Goal: Task Accomplishment & Management: Use online tool/utility

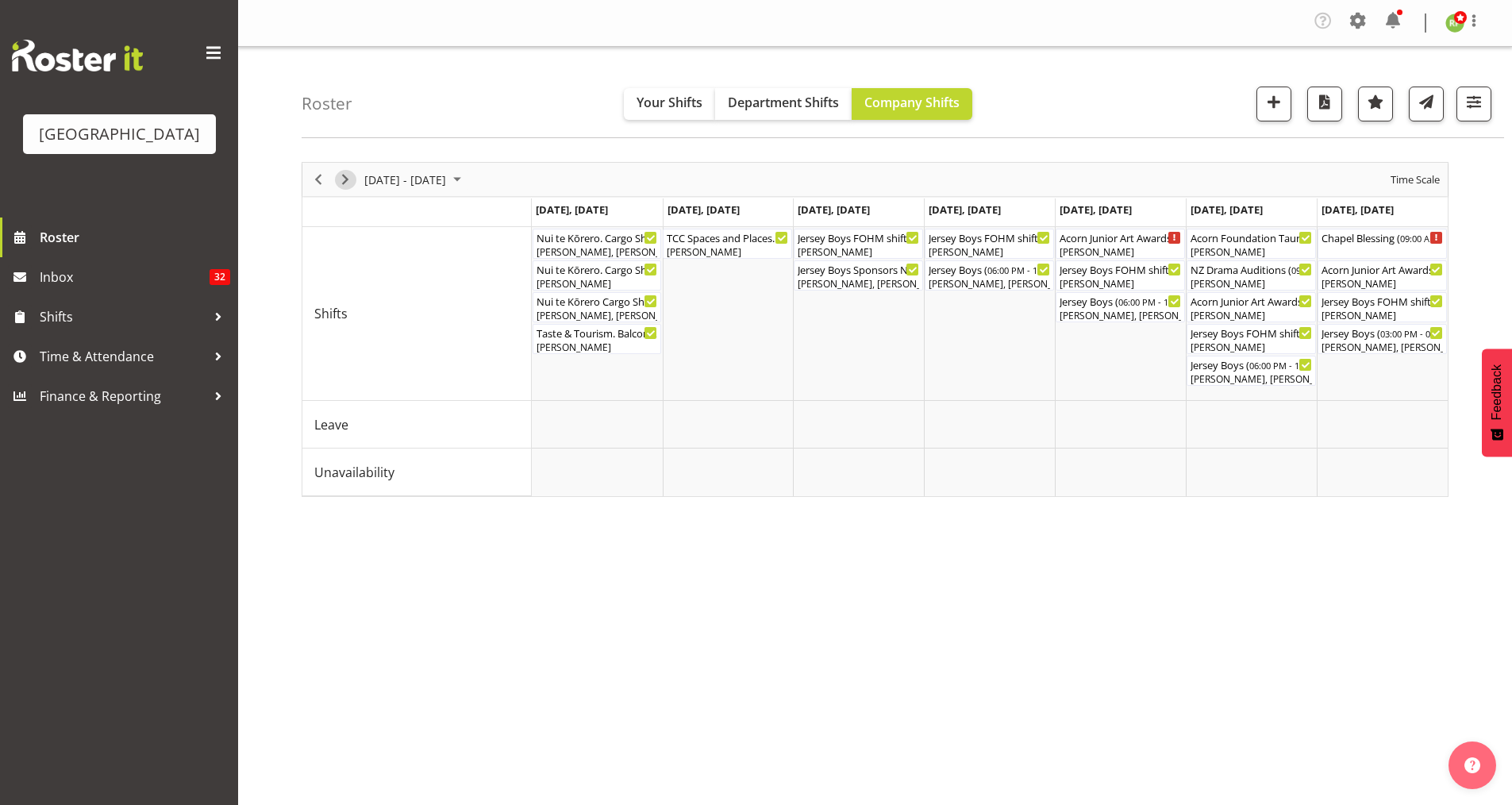
click at [349, 185] on span "Next" at bounding box center [345, 179] width 19 height 20
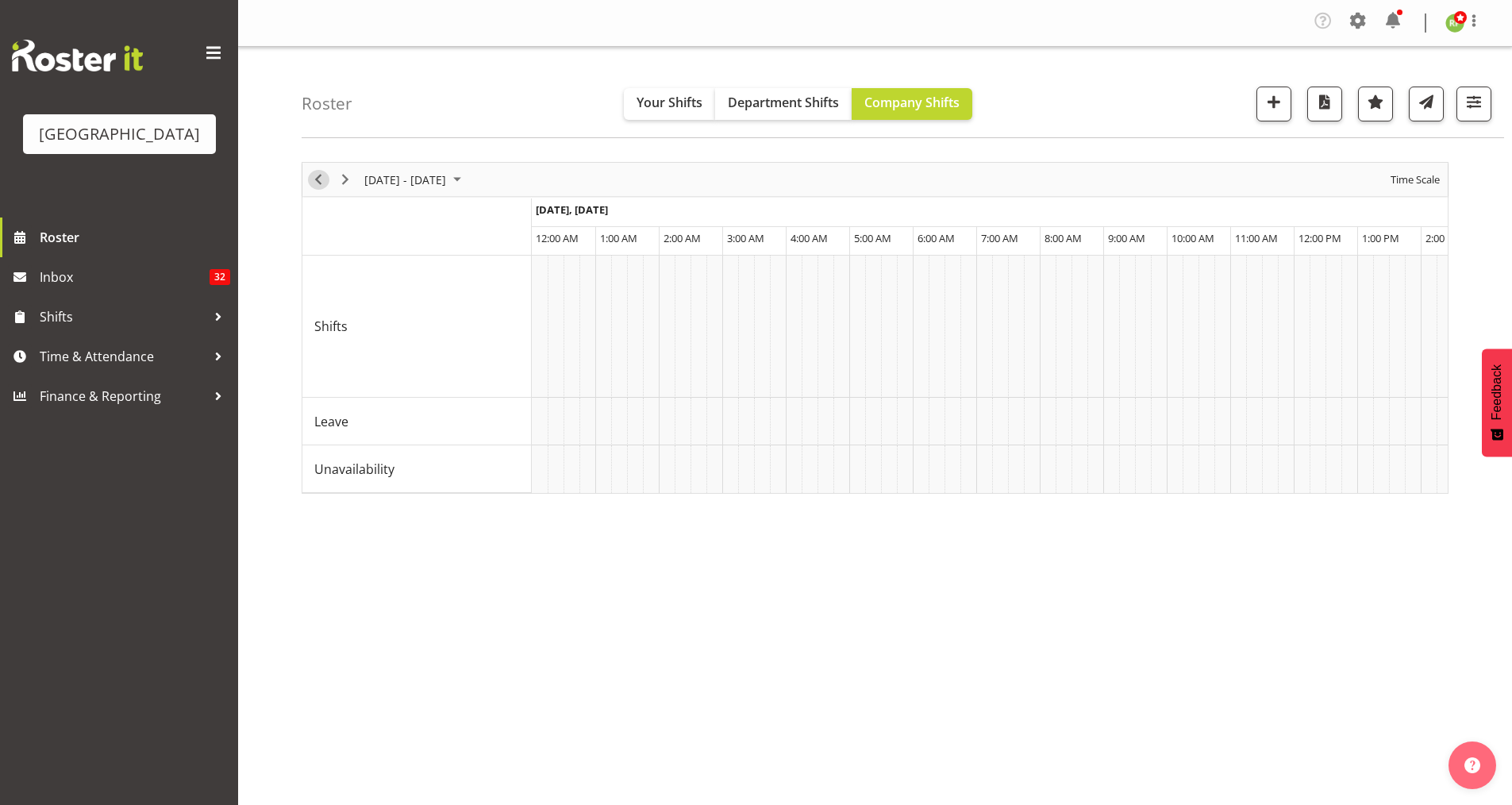
click at [317, 182] on span "Previous" at bounding box center [318, 179] width 19 height 20
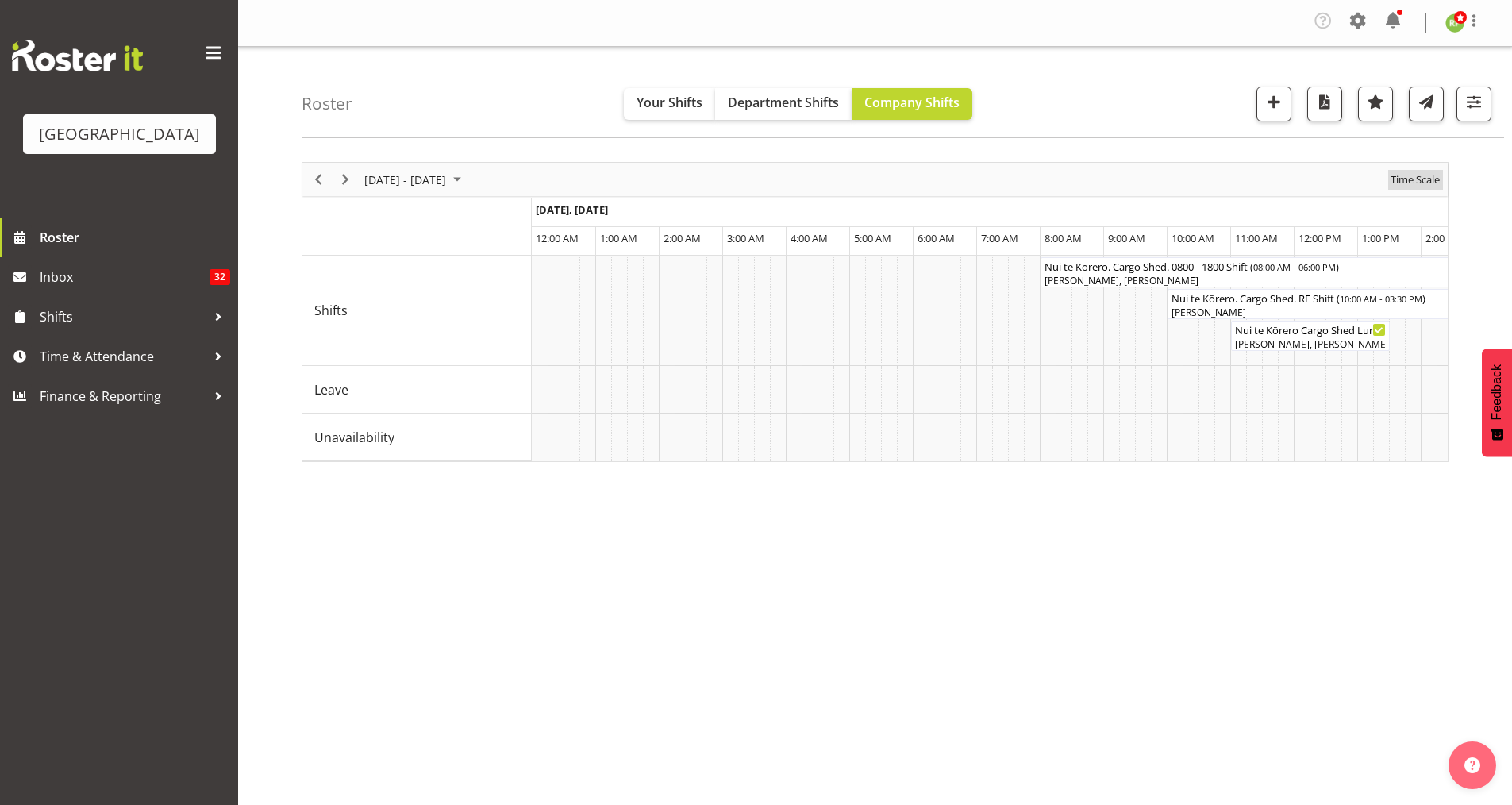
click at [1425, 180] on span "Time Scale" at bounding box center [1415, 179] width 53 height 20
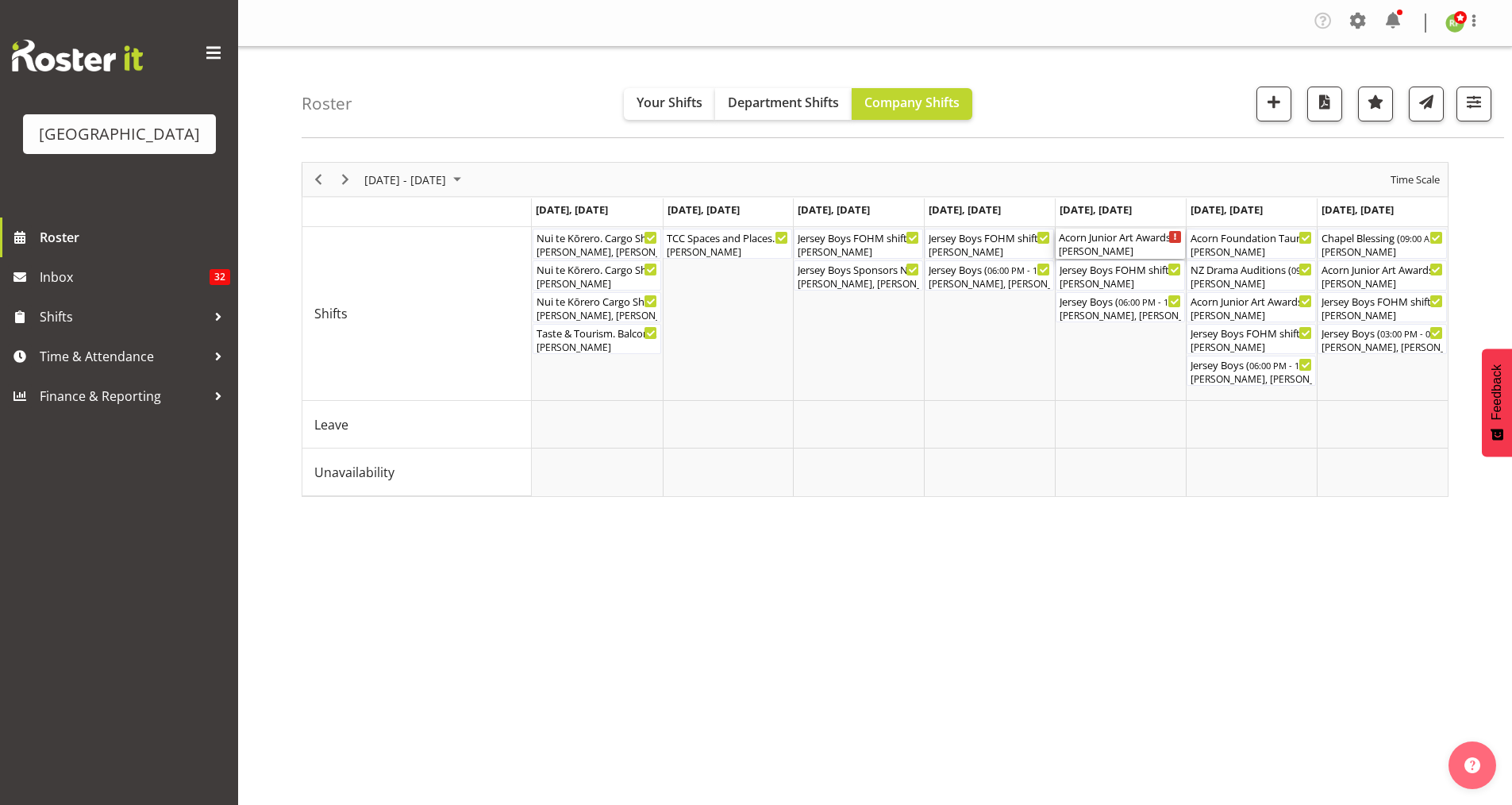
click at [1116, 249] on div "[PERSON_NAME]" at bounding box center [1121, 251] width 123 height 14
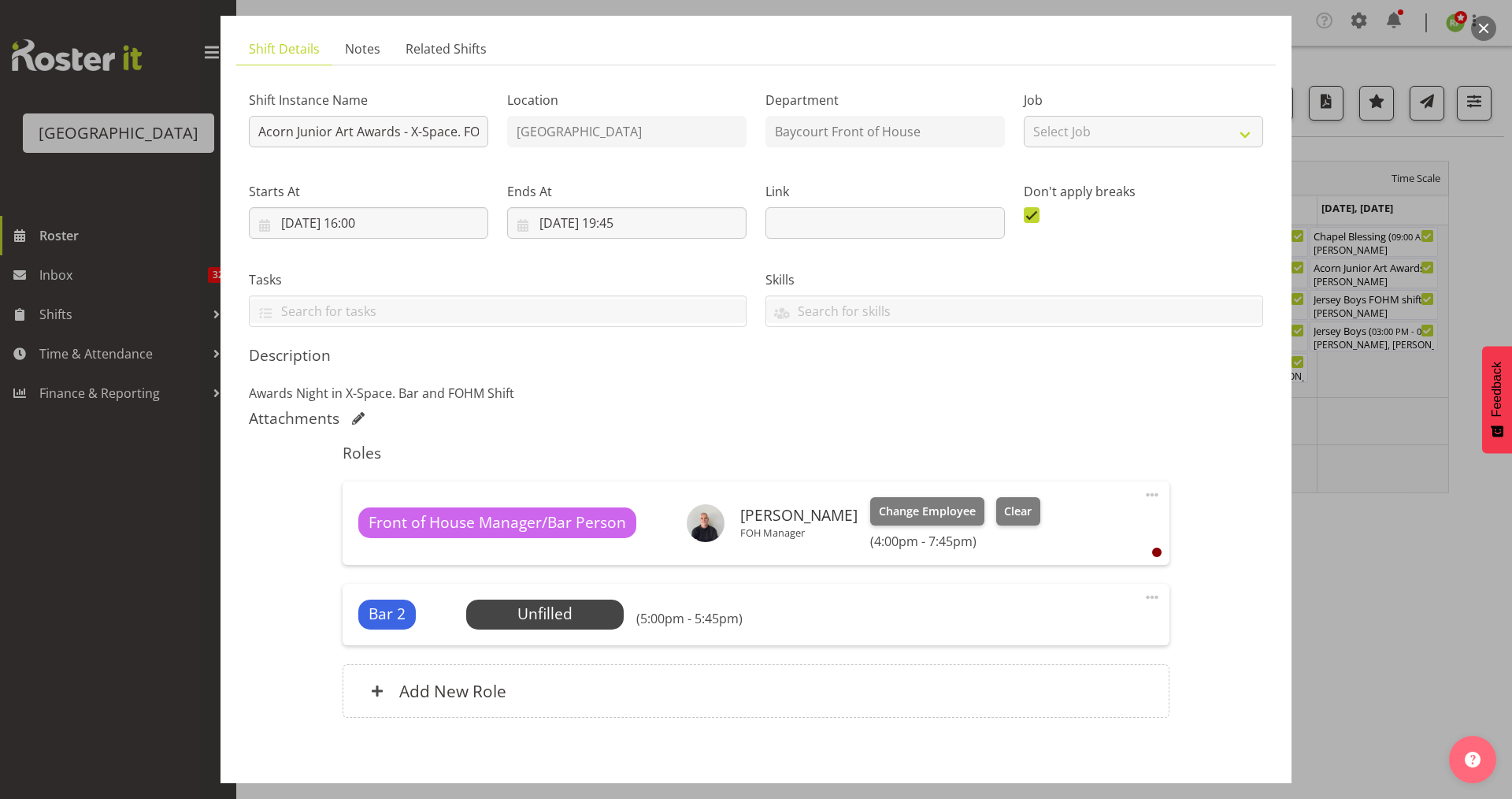
scroll to position [168, 0]
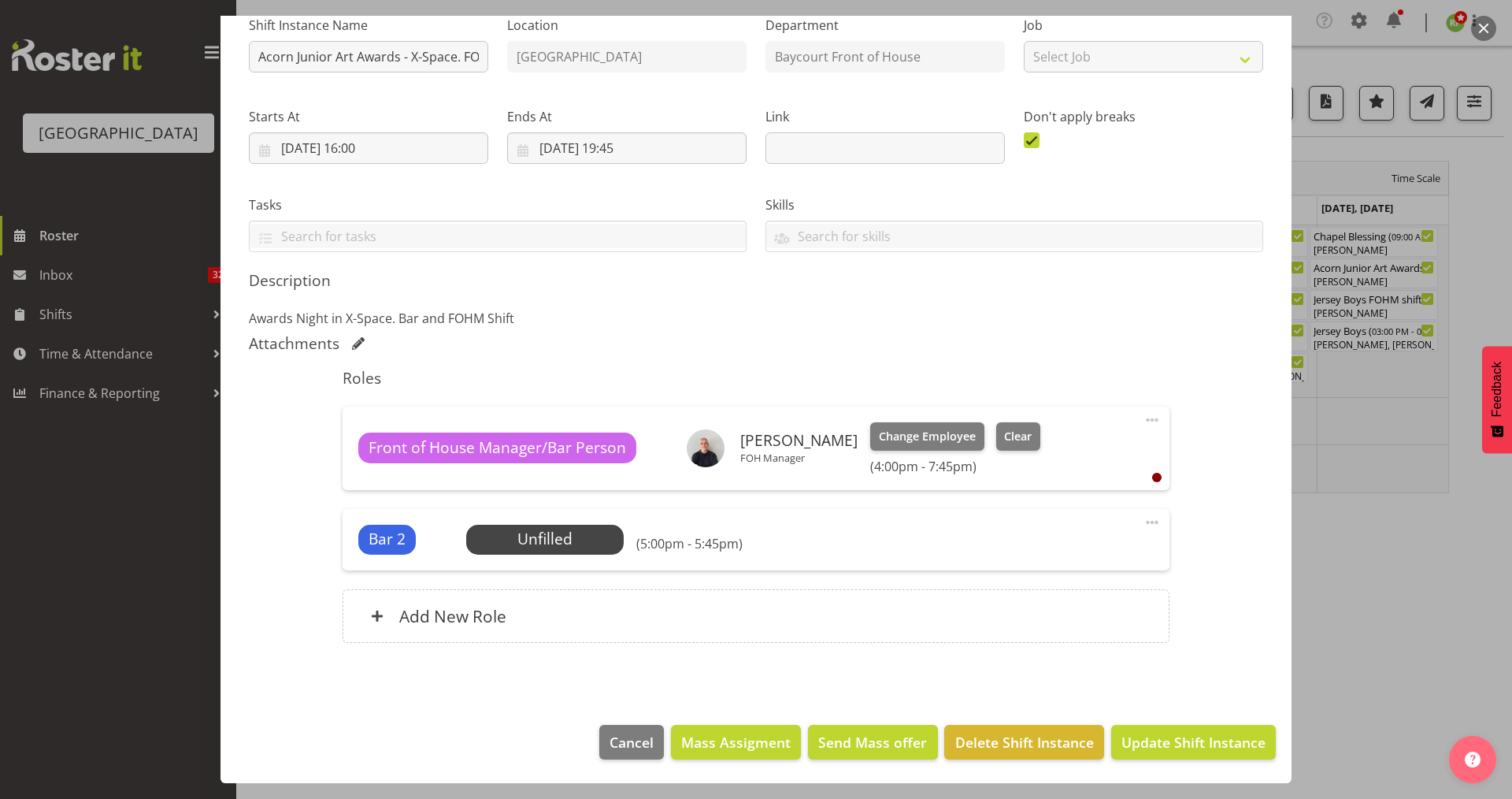
click at [1481, 28] on button "button" at bounding box center [1483, 28] width 25 height 25
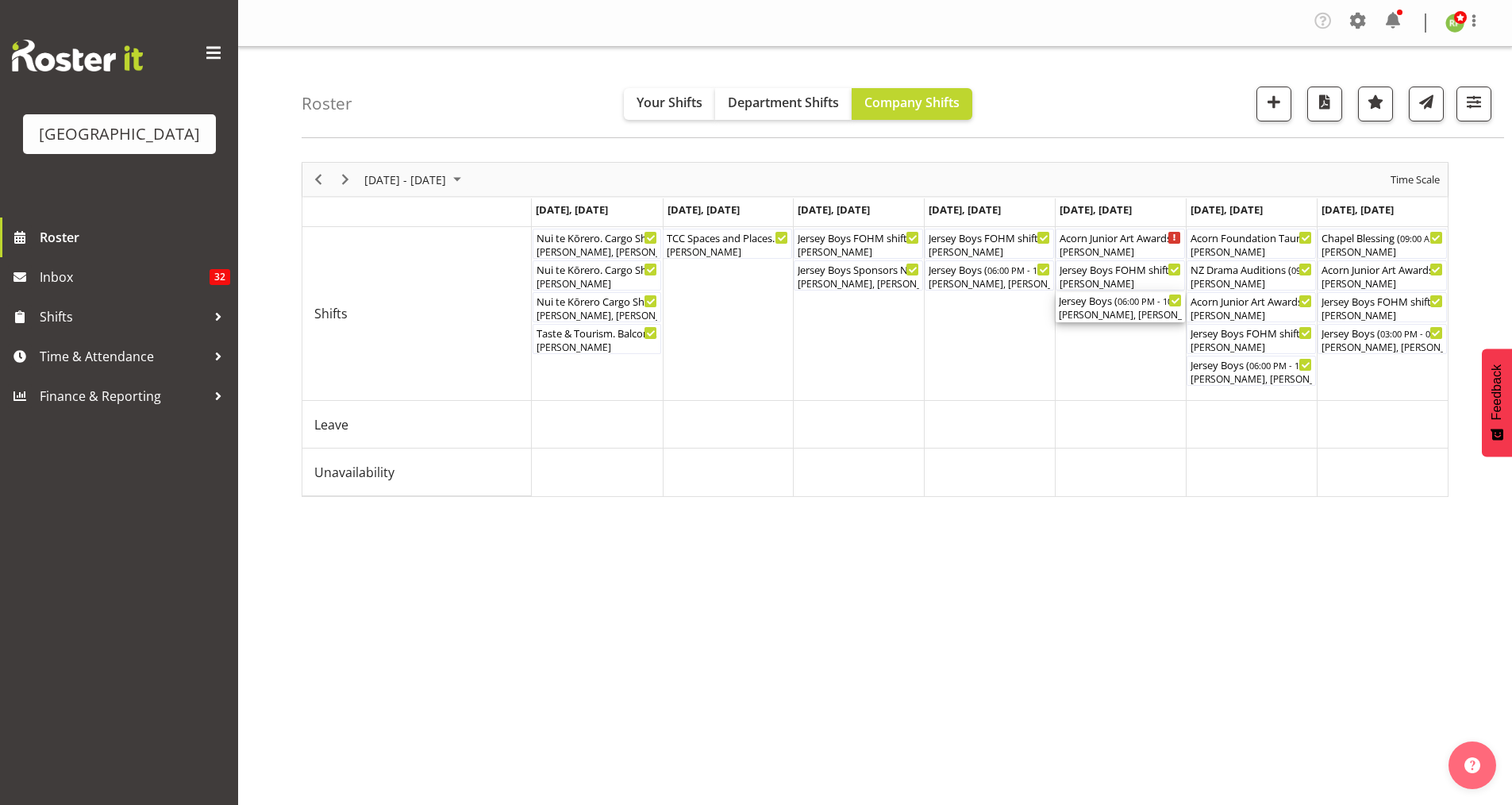
click at [1146, 308] on div "[PERSON_NAME], [PERSON_NAME], [PERSON_NAME], [PERSON_NAME], [PERSON_NAME], [PER…" at bounding box center [1121, 315] width 123 height 14
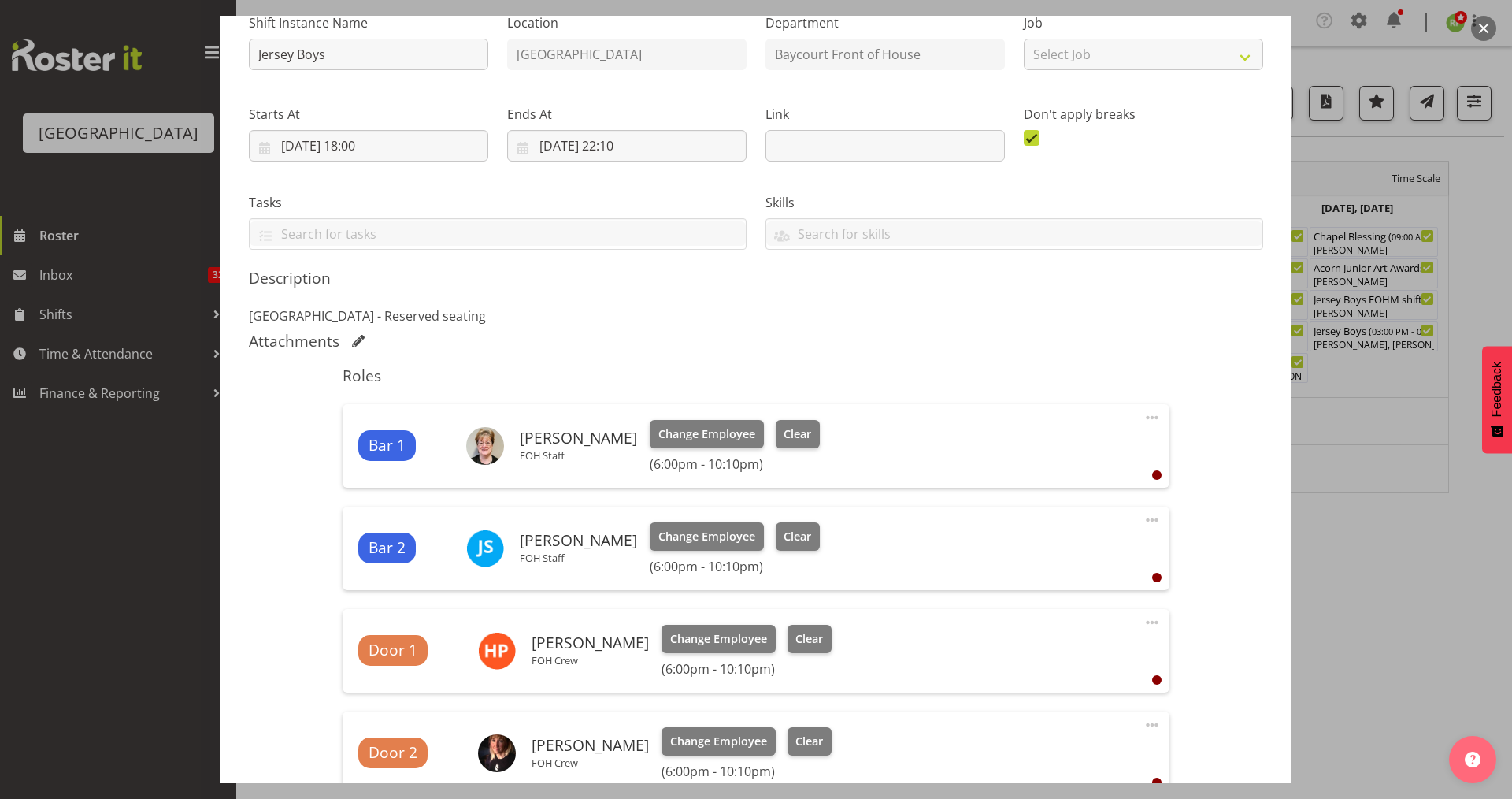
scroll to position [0, 0]
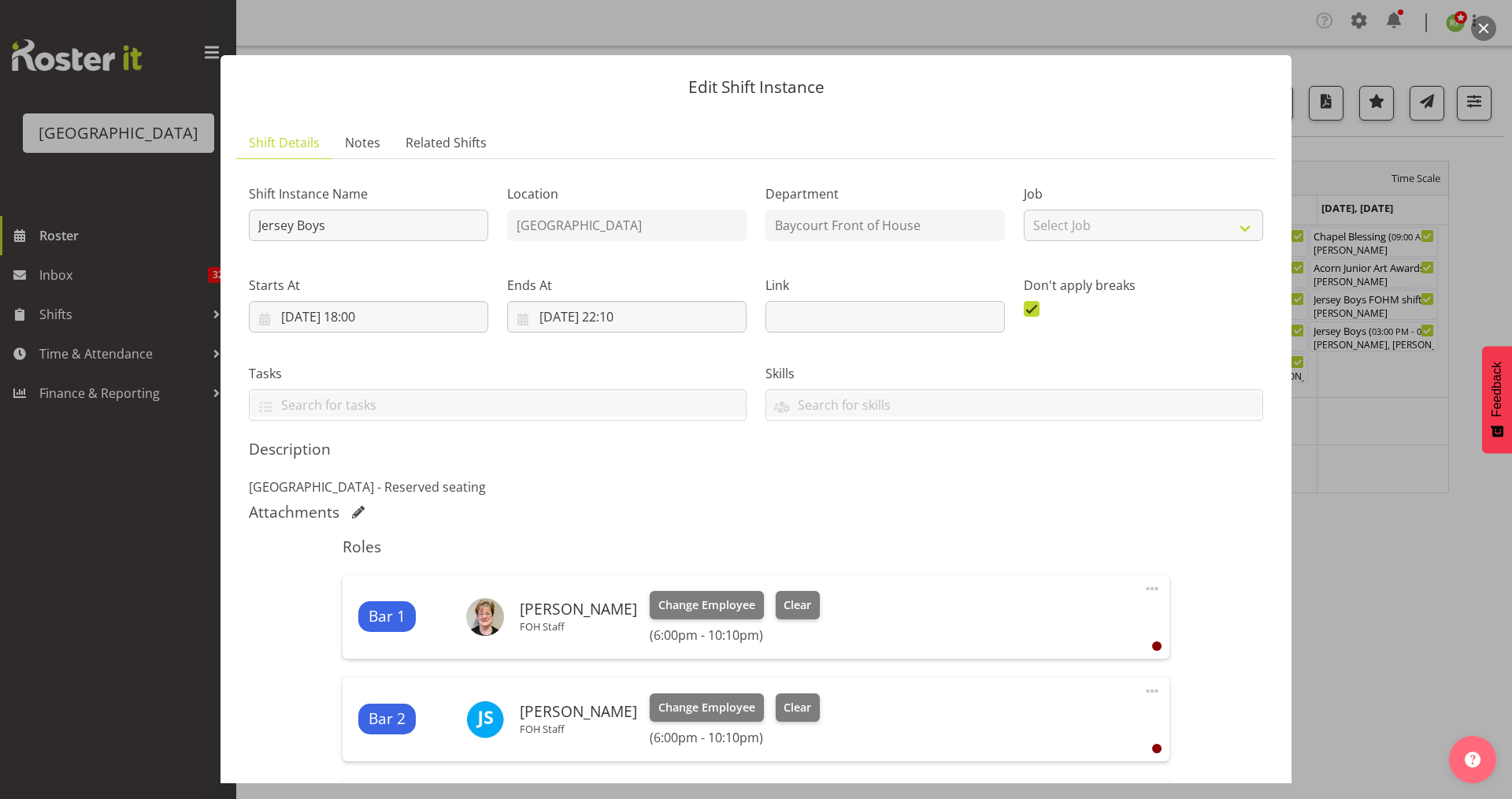
click at [1483, 22] on button "button" at bounding box center [1483, 28] width 25 height 25
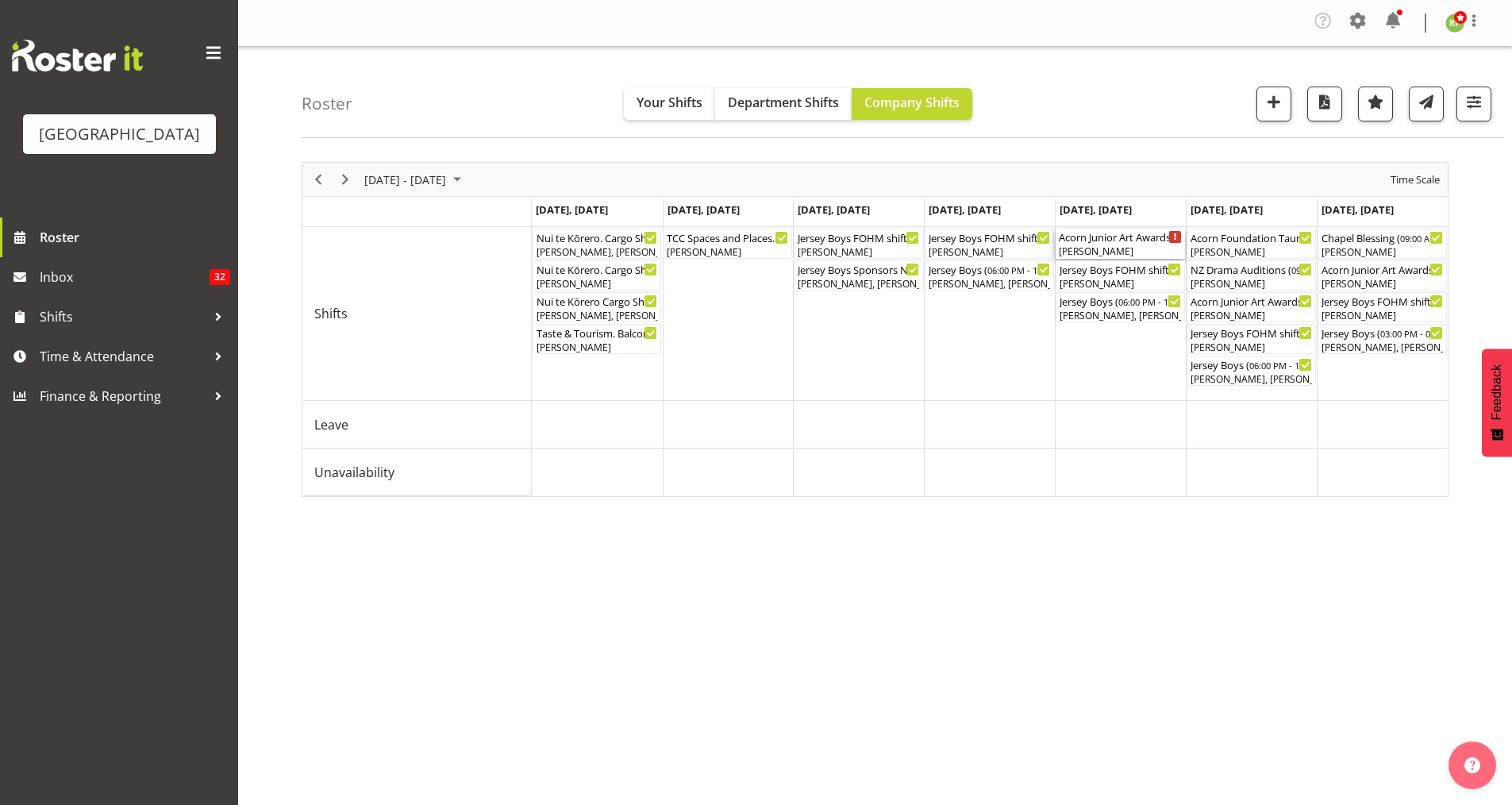
click at [1132, 248] on div "[PERSON_NAME]" at bounding box center [1121, 251] width 123 height 14
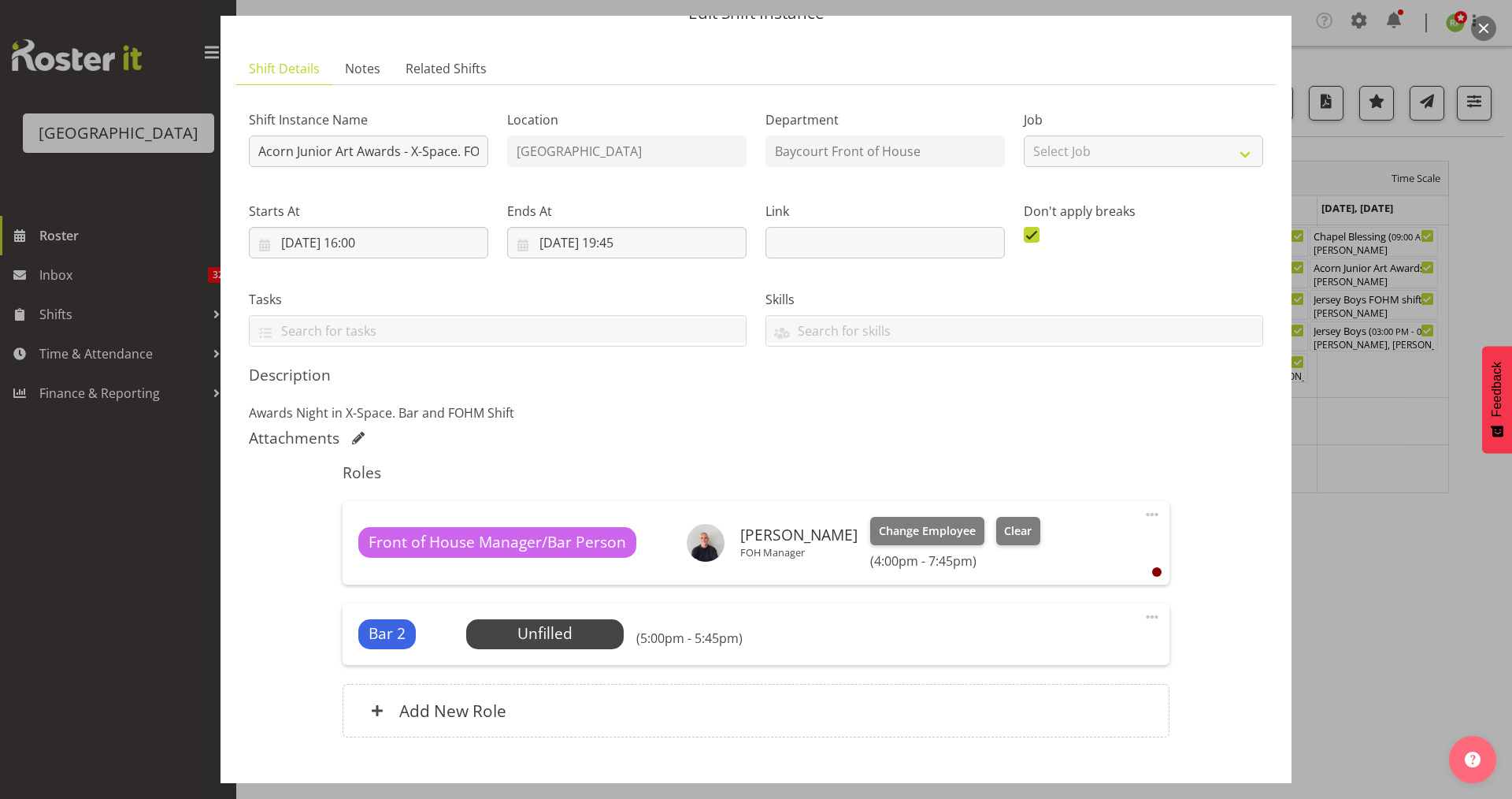
scroll to position [105, 0]
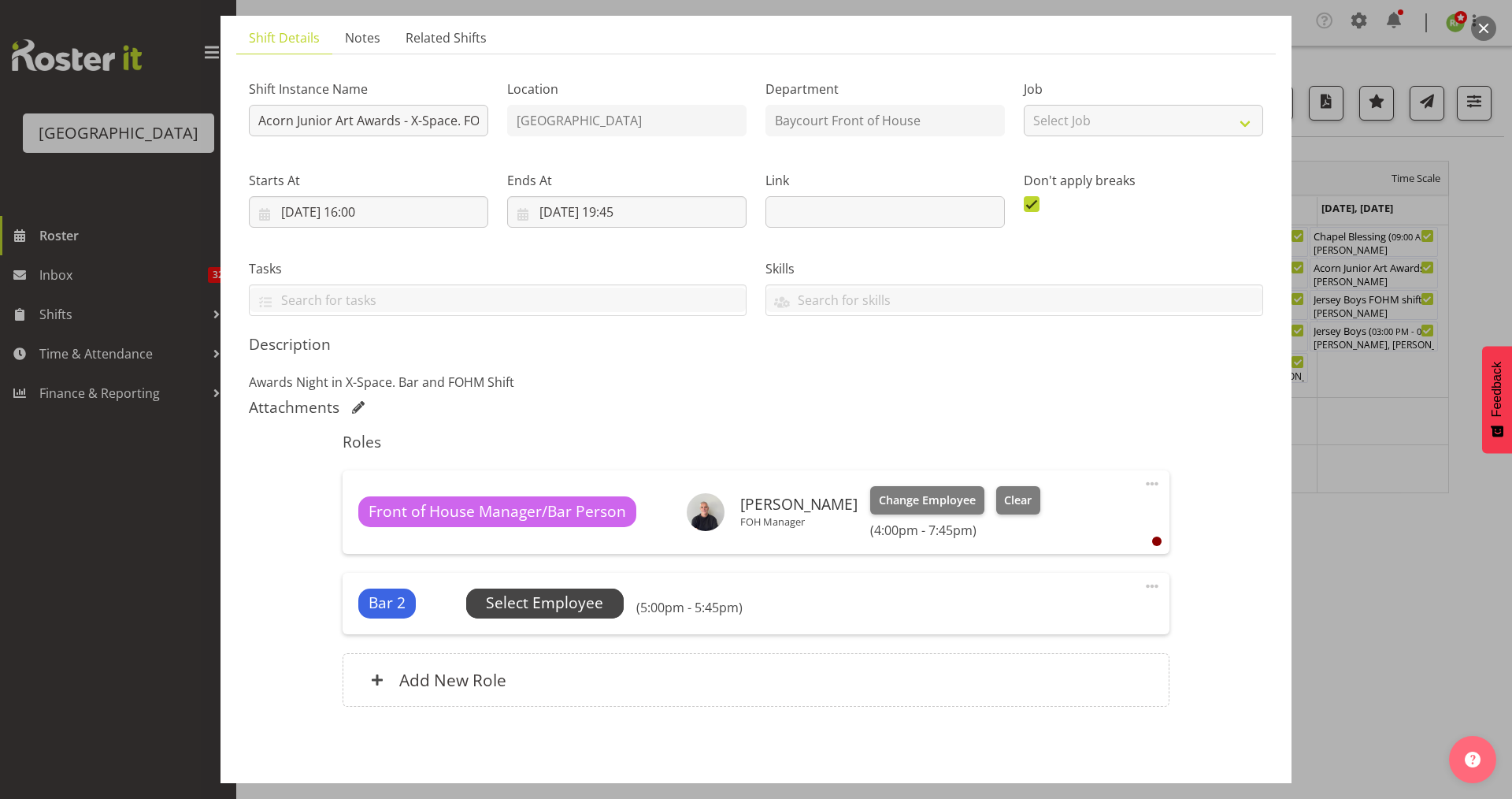
click at [547, 607] on span "Select Employee" at bounding box center [544, 603] width 118 height 23
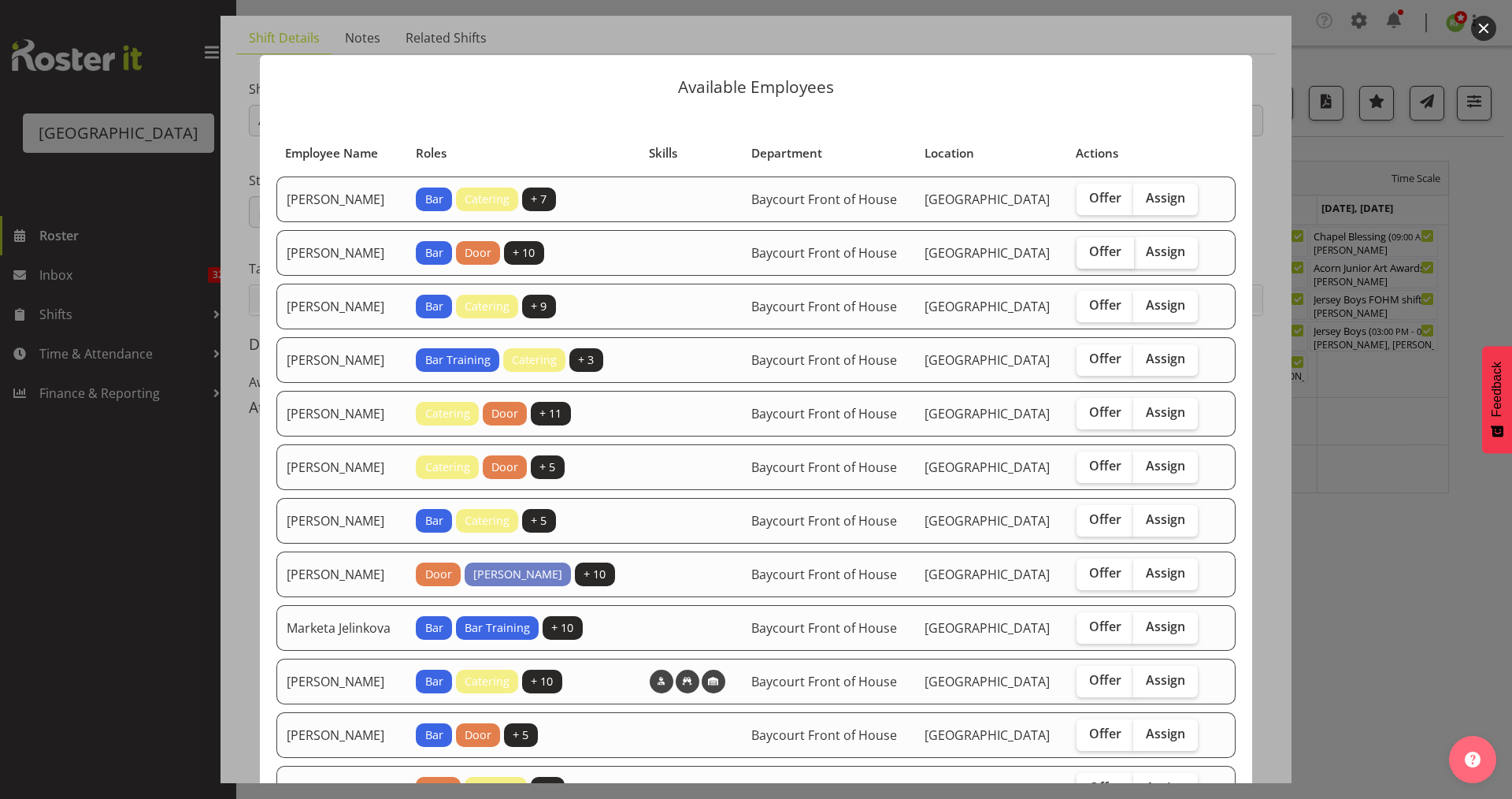
click at [1109, 259] on span "Offer" at bounding box center [1105, 251] width 32 height 16
click at [1086, 256] on input "Offer" at bounding box center [1081, 252] width 10 height 10
checkbox input "true"
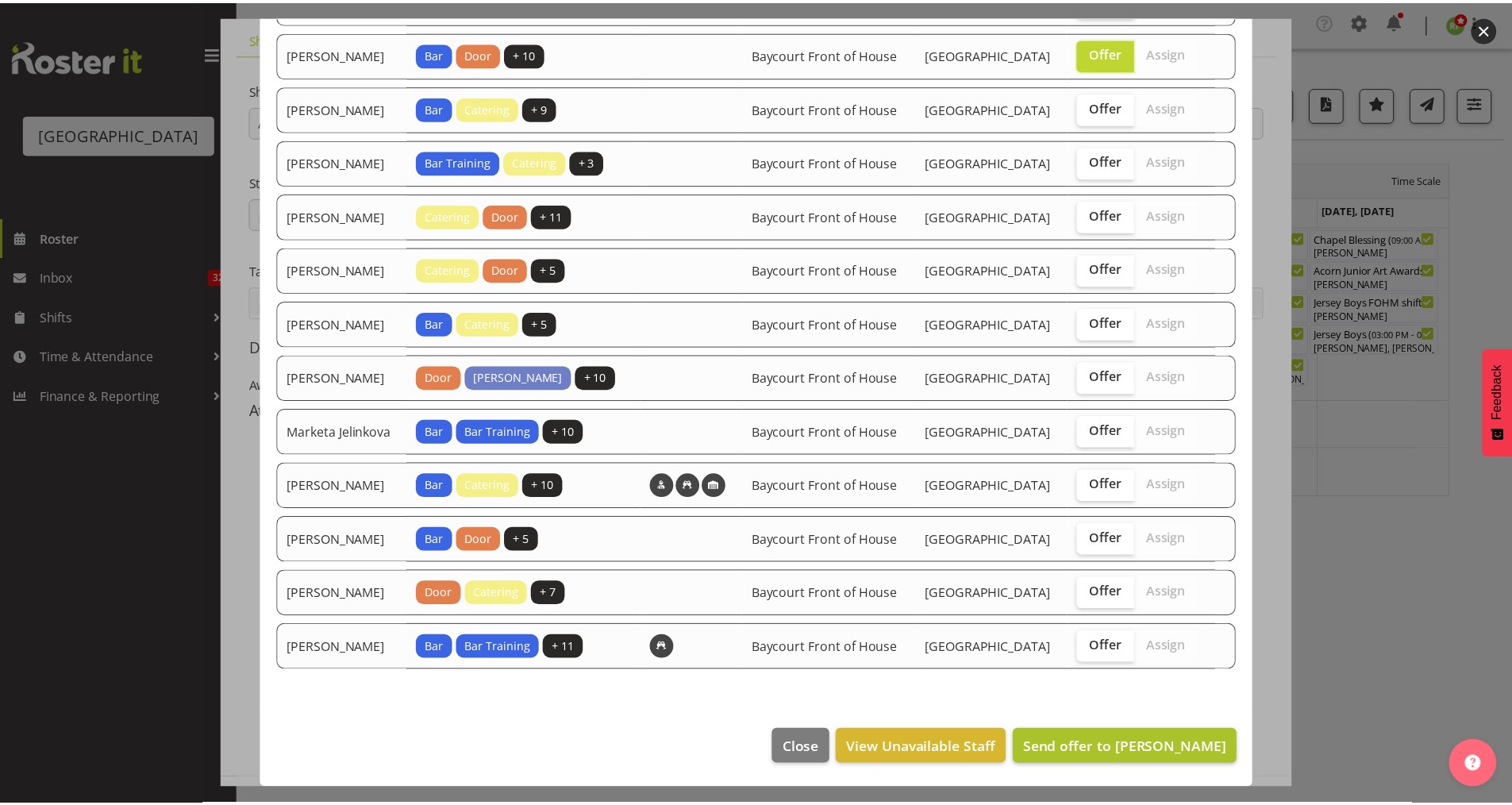
scroll to position [283, 0]
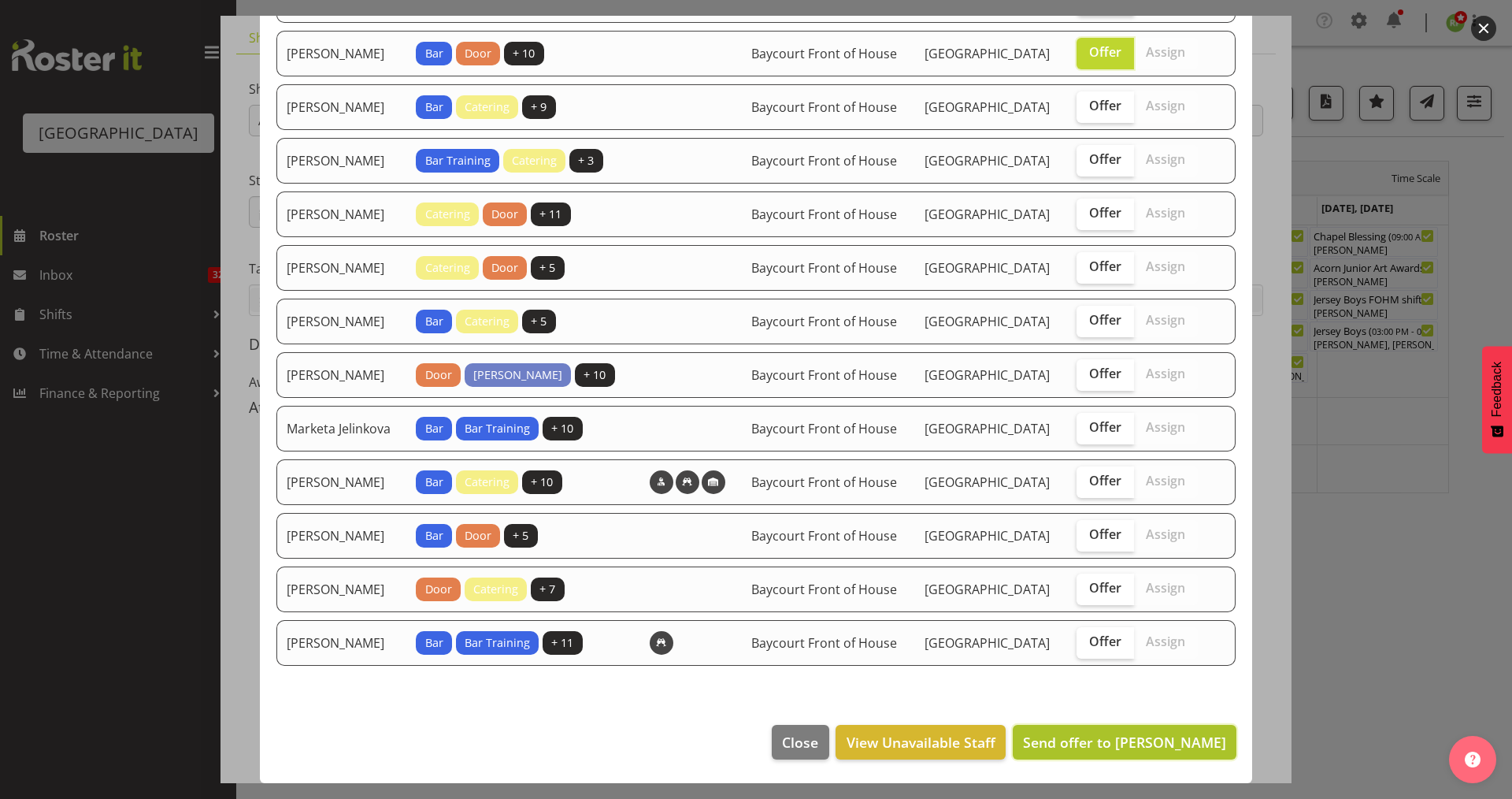
click at [1107, 739] on span "Send offer to [PERSON_NAME]" at bounding box center [1124, 742] width 203 height 19
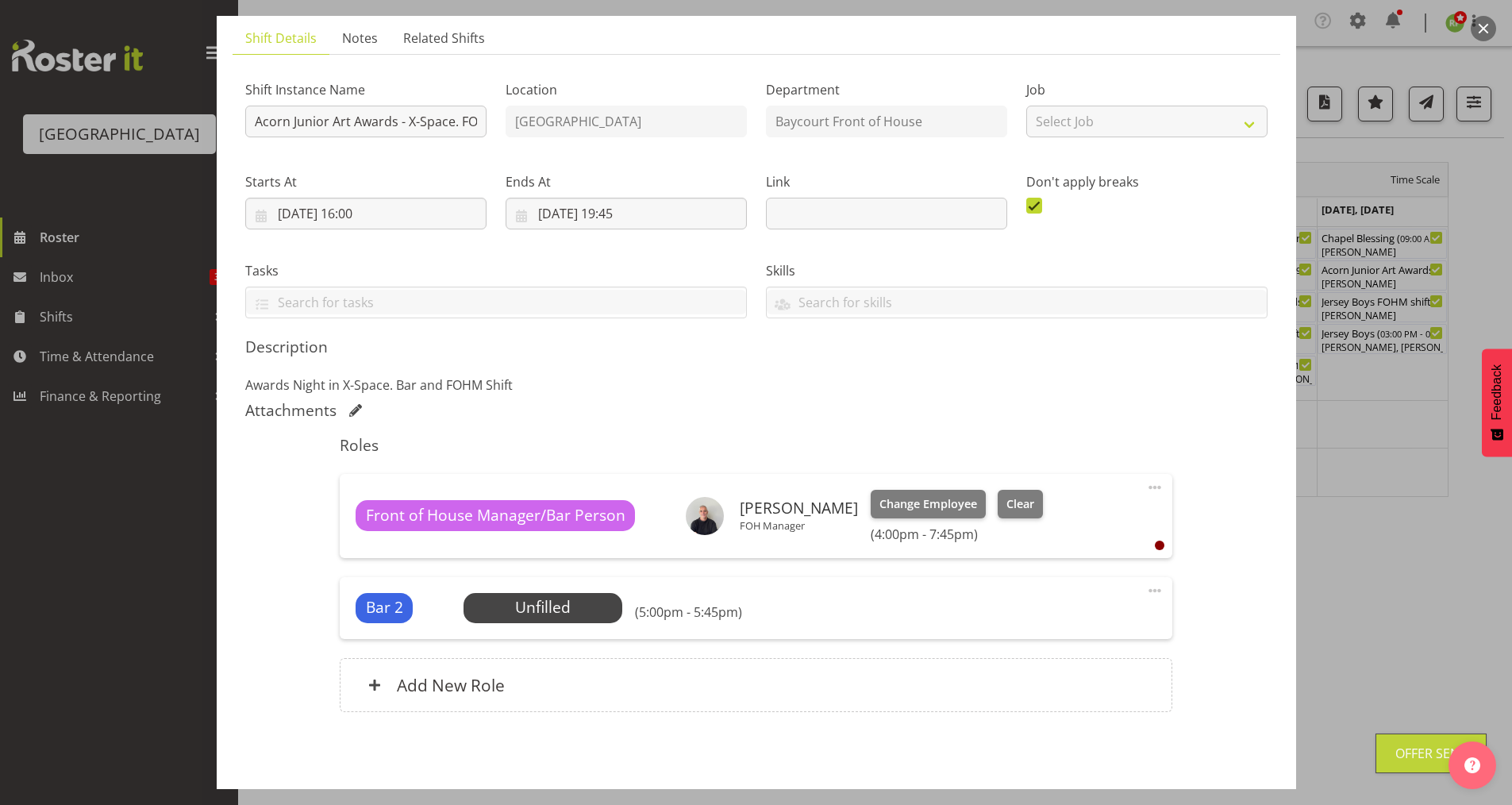
click at [1486, 31] on button "button" at bounding box center [1483, 28] width 25 height 25
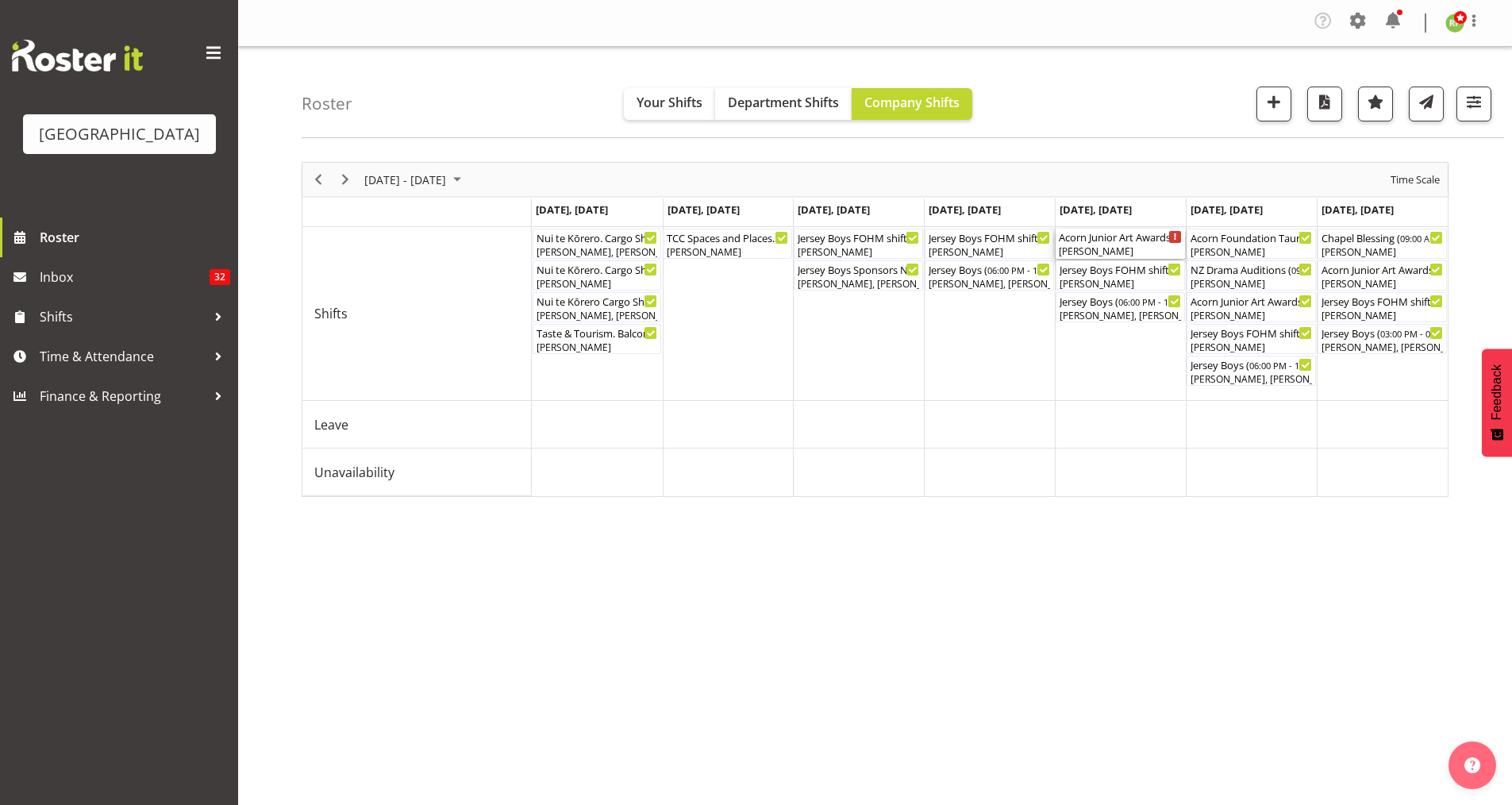
click at [1124, 238] on div "Acorn Junior Art Awards - X-Space. FOHM/Bar Shift ( 04:00 PM - 07:45 PM )" at bounding box center [1121, 236] width 123 height 16
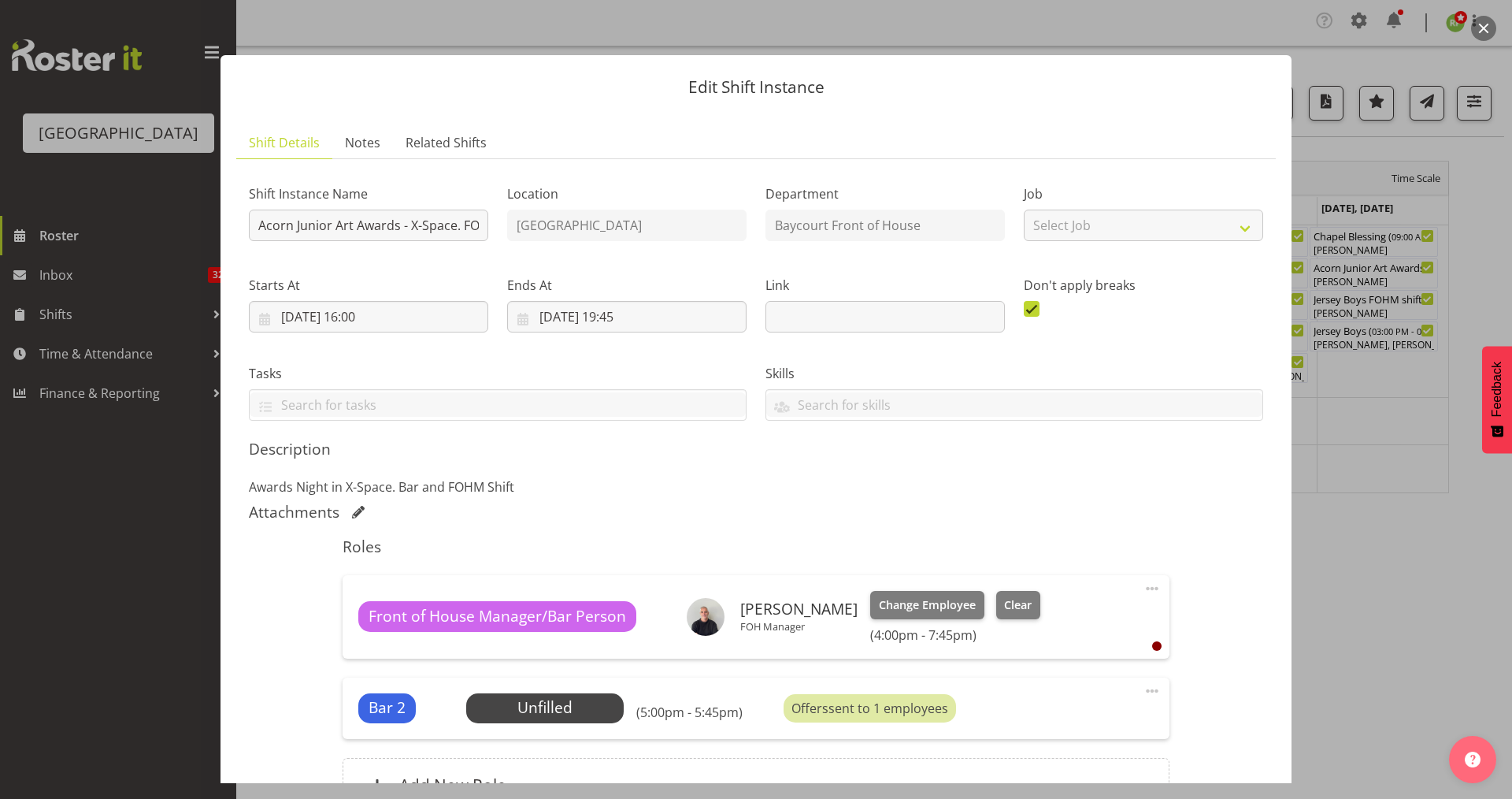
click at [1148, 686] on span at bounding box center [1152, 691] width 19 height 19
click at [1019, 726] on link "Edit" at bounding box center [1086, 728] width 151 height 29
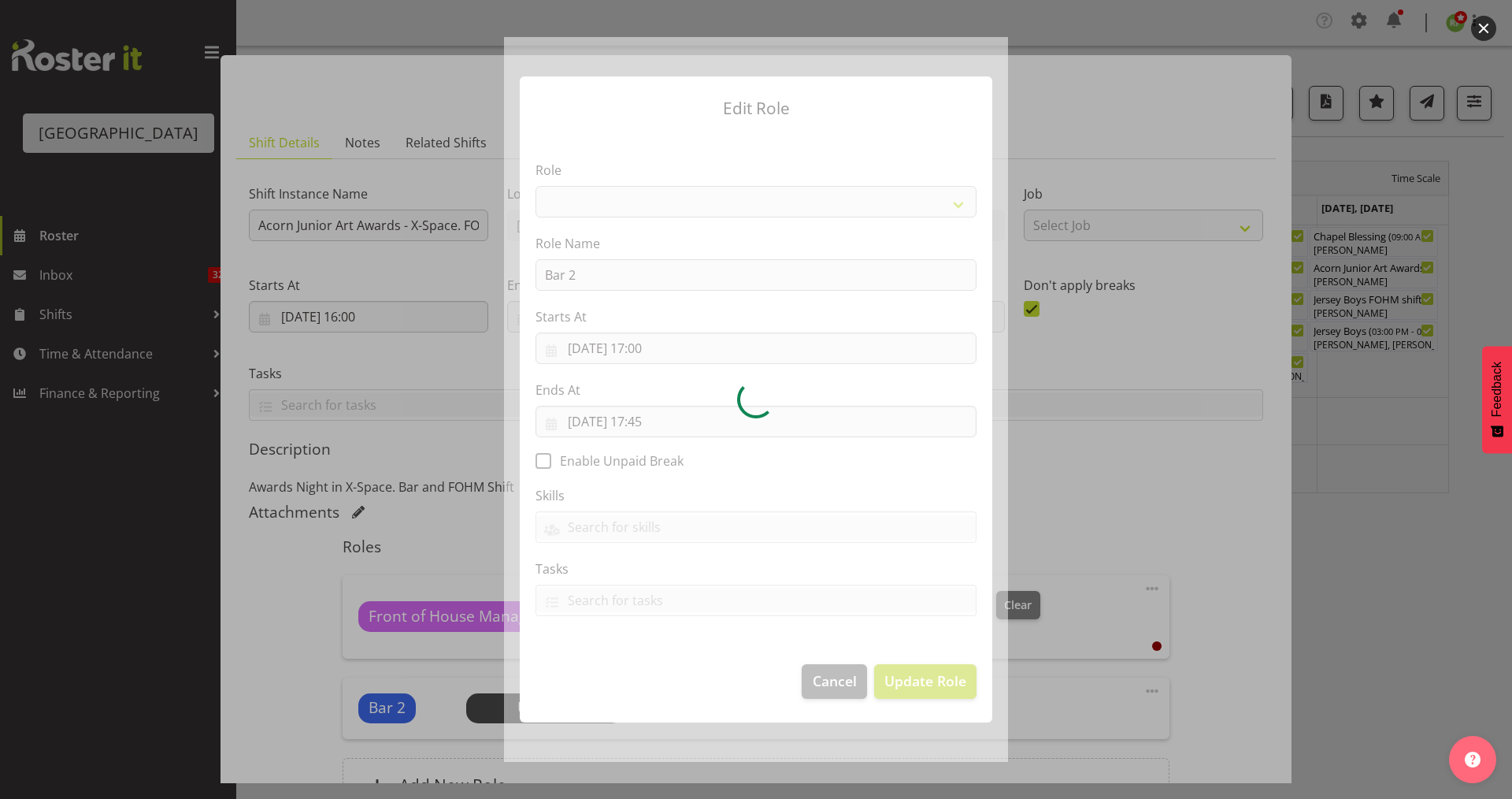
select select "1293"
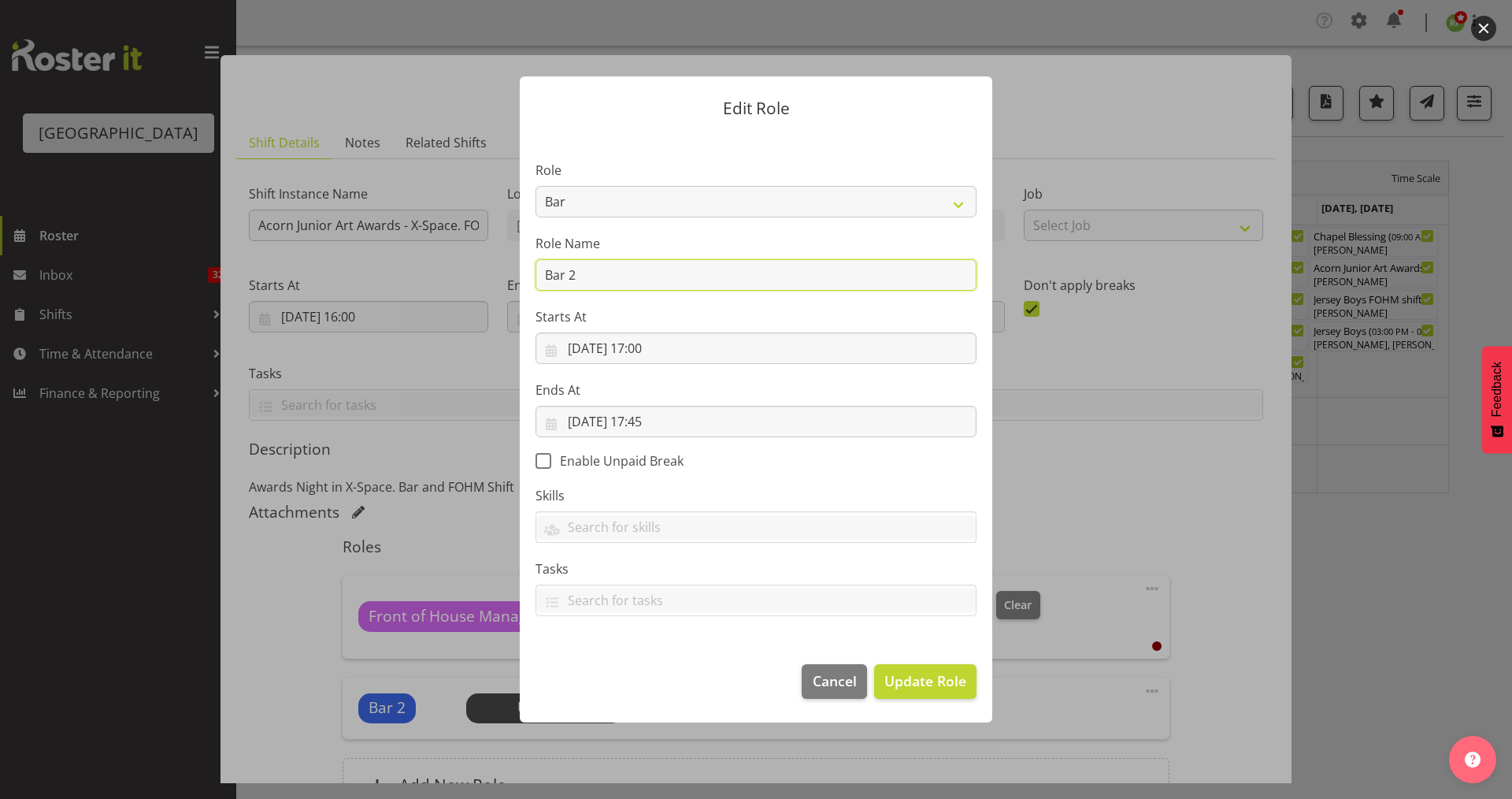
click at [582, 278] on input "Bar 2" at bounding box center [756, 275] width 441 height 31
click at [576, 277] on input "Bar 2 Pre Jersey Boys Shift." at bounding box center [756, 275] width 441 height 31
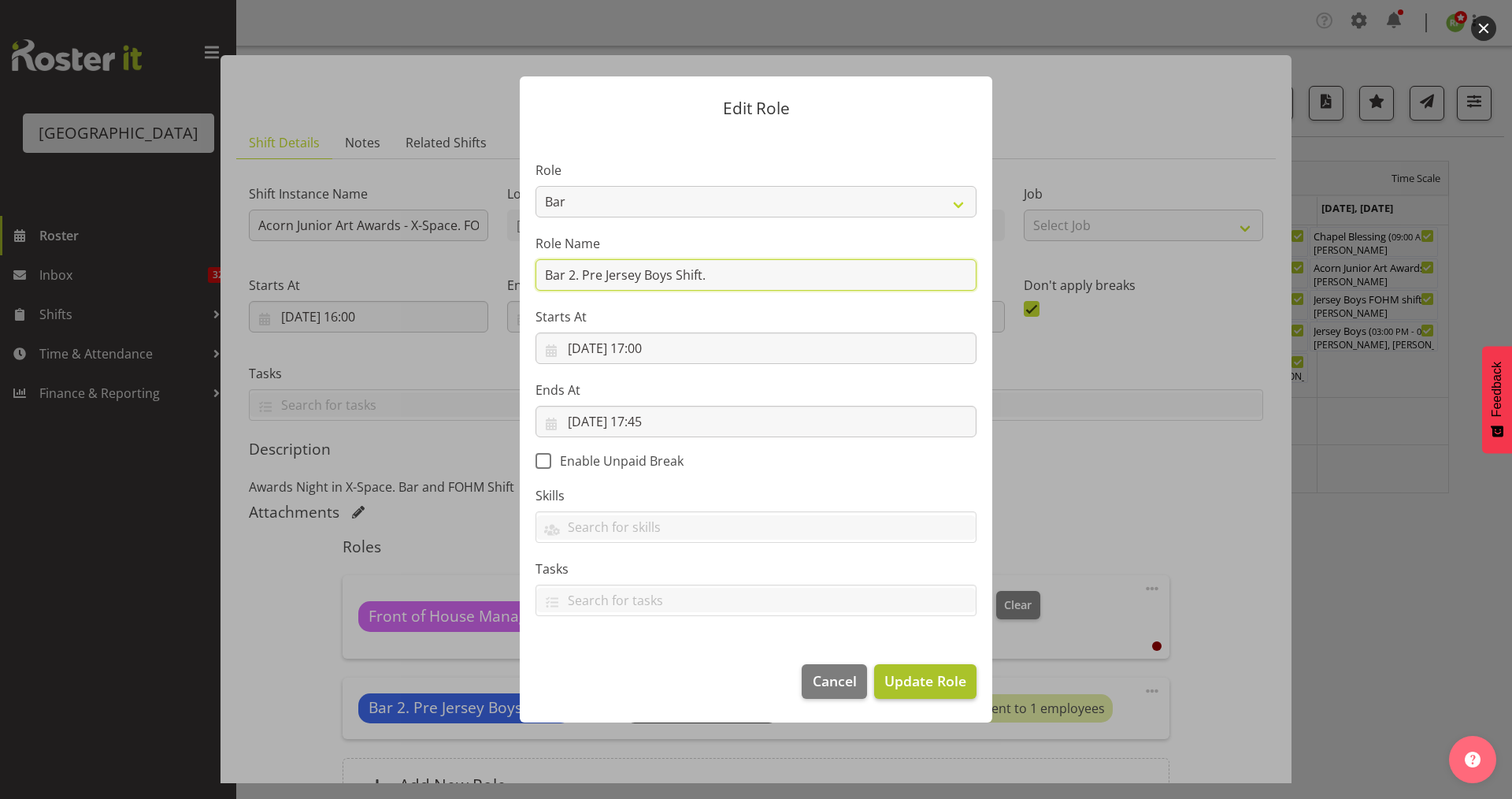
type input "Bar 2. Pre Jersey Boys Shift."
click at [928, 685] on span "Update Role" at bounding box center [925, 679] width 82 height 20
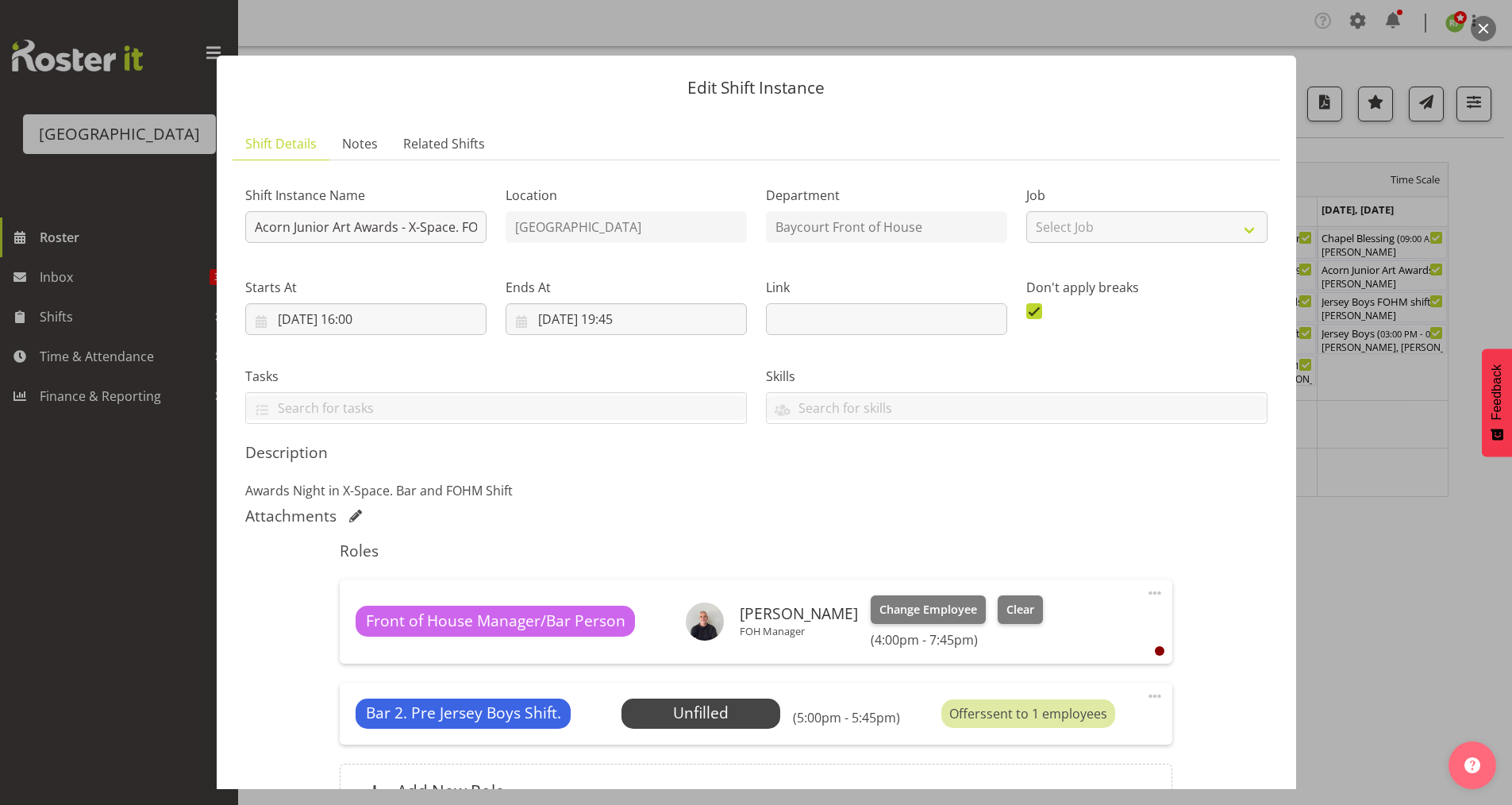
scroll to position [170, 0]
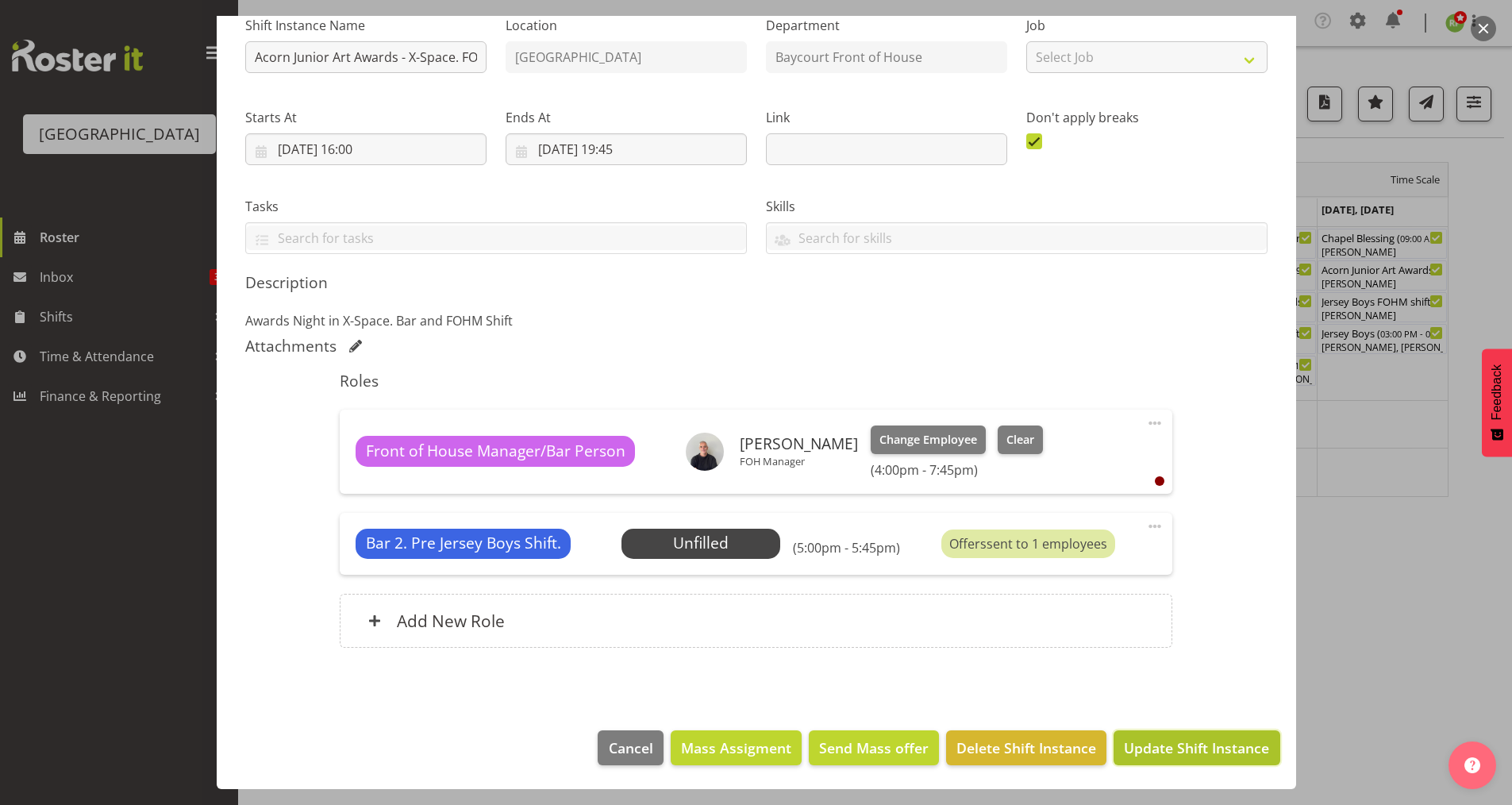
click at [1189, 748] on span "Update Shift Instance" at bounding box center [1196, 747] width 145 height 20
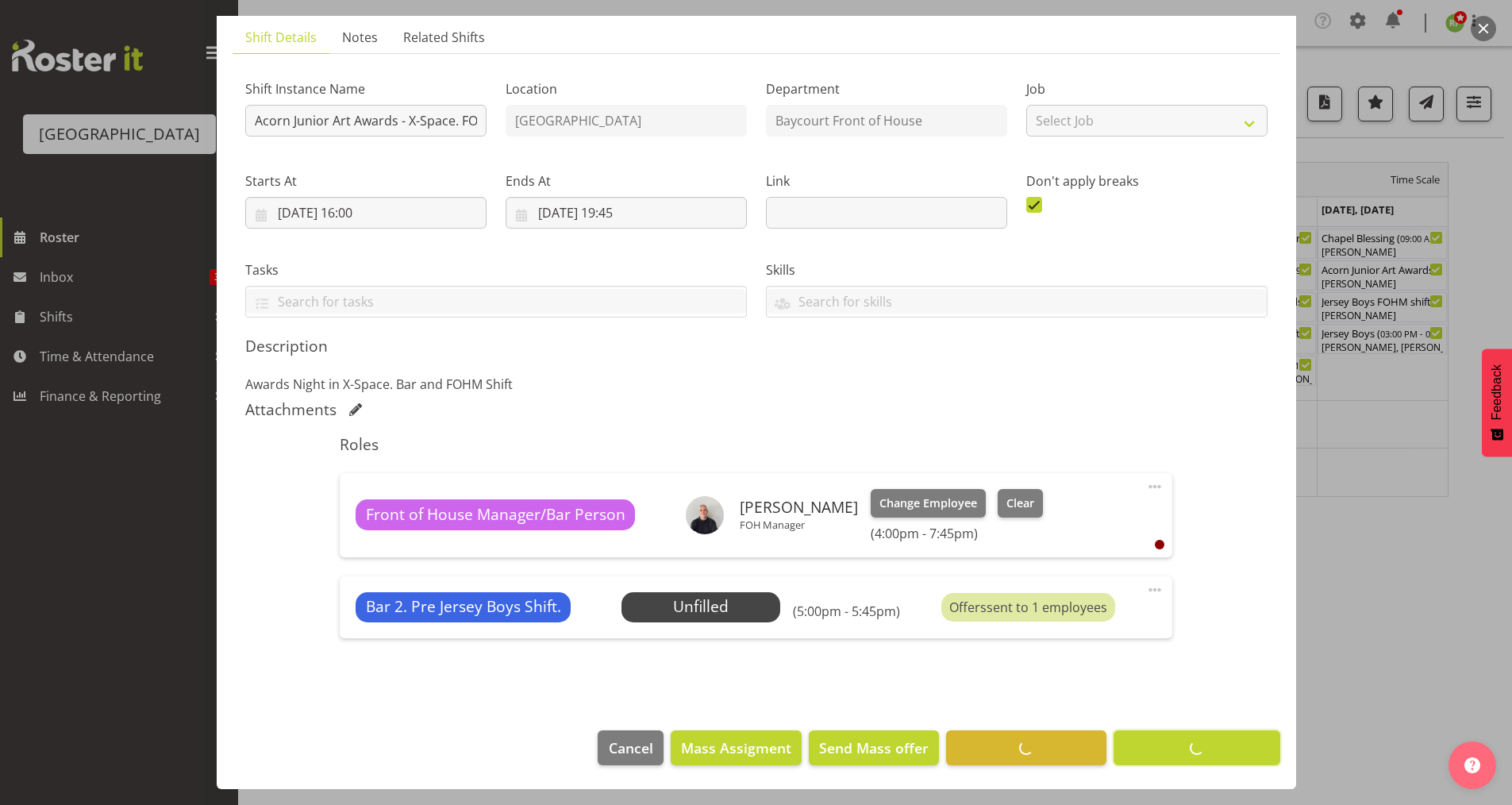
scroll to position [106, 0]
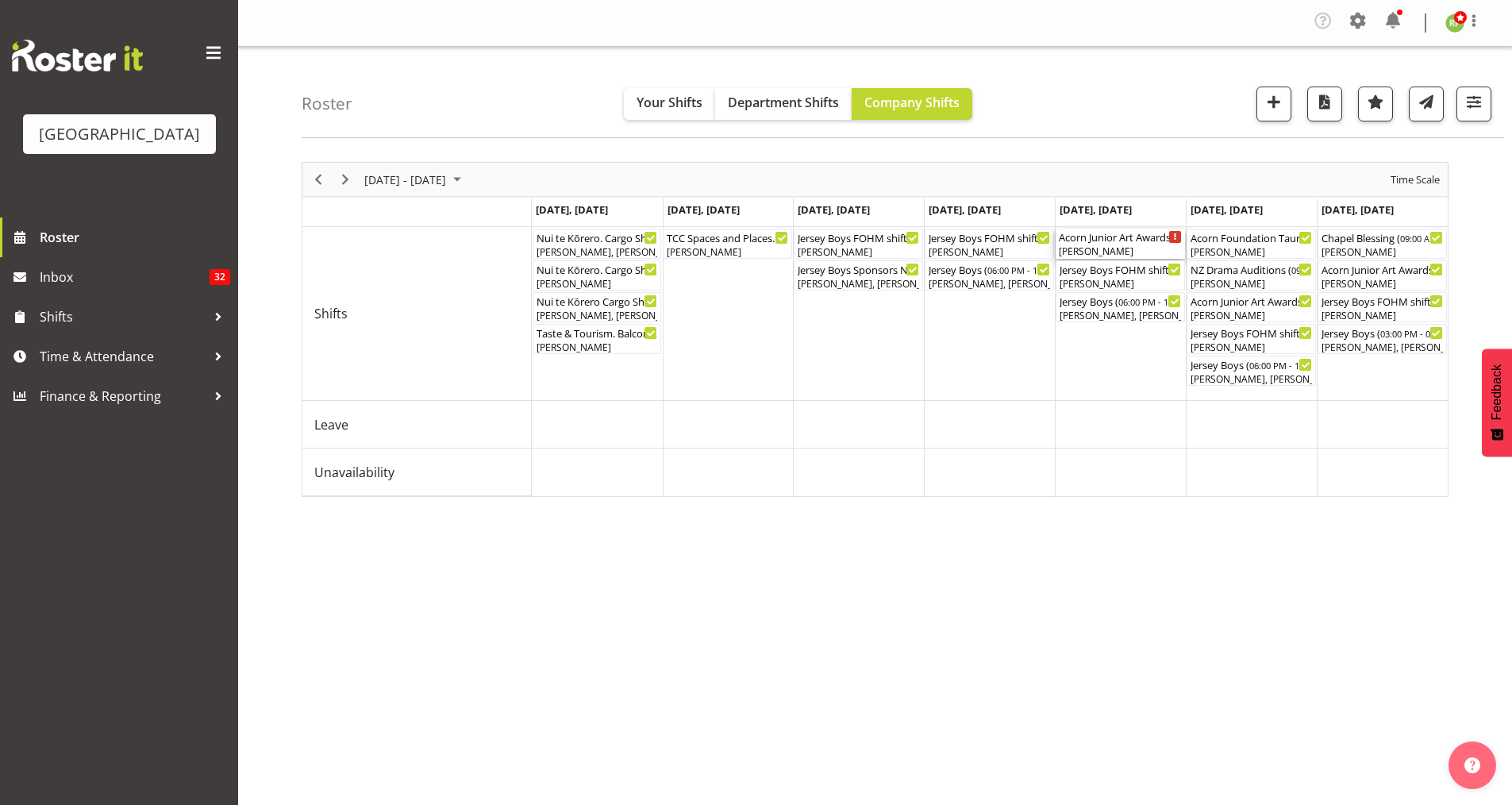
click at [1091, 236] on div "Acorn Junior Art Awards - X-Space. FOHM/Bar Shift ( 04:00 PM - 07:45 PM )" at bounding box center [1121, 236] width 123 height 16
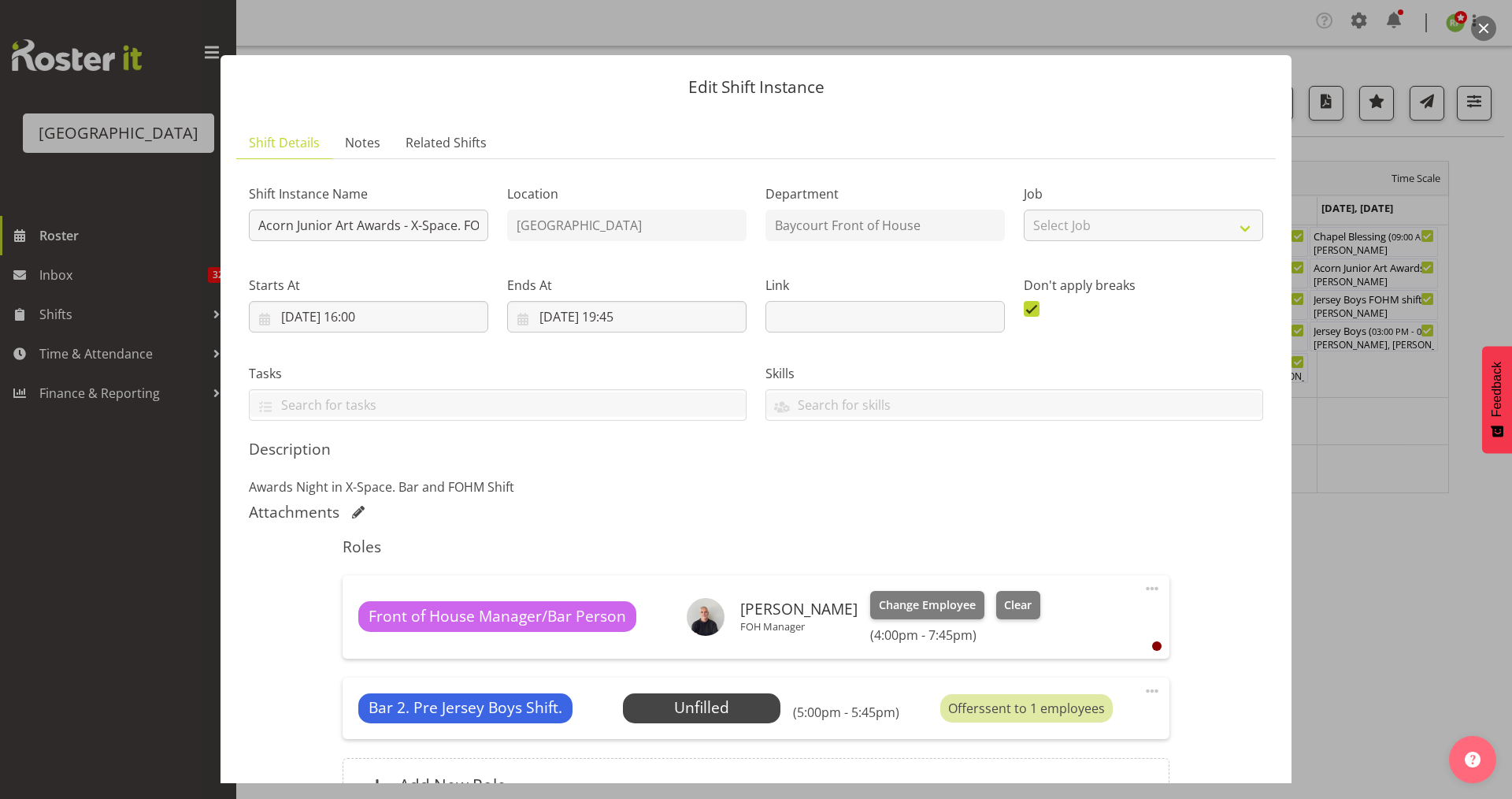
click at [1477, 26] on button "button" at bounding box center [1483, 28] width 25 height 25
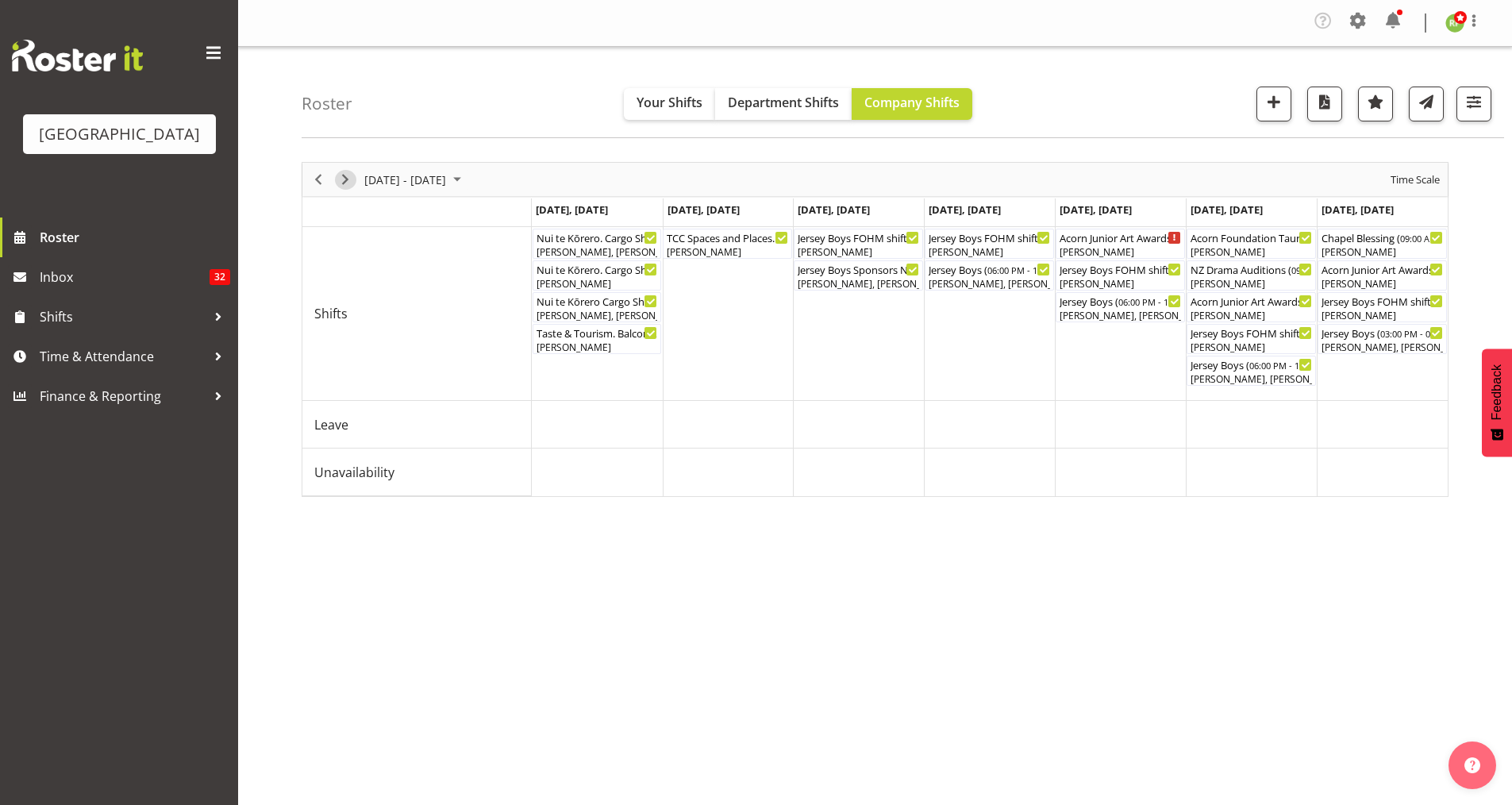
click at [345, 184] on span "Next" at bounding box center [345, 179] width 19 height 20
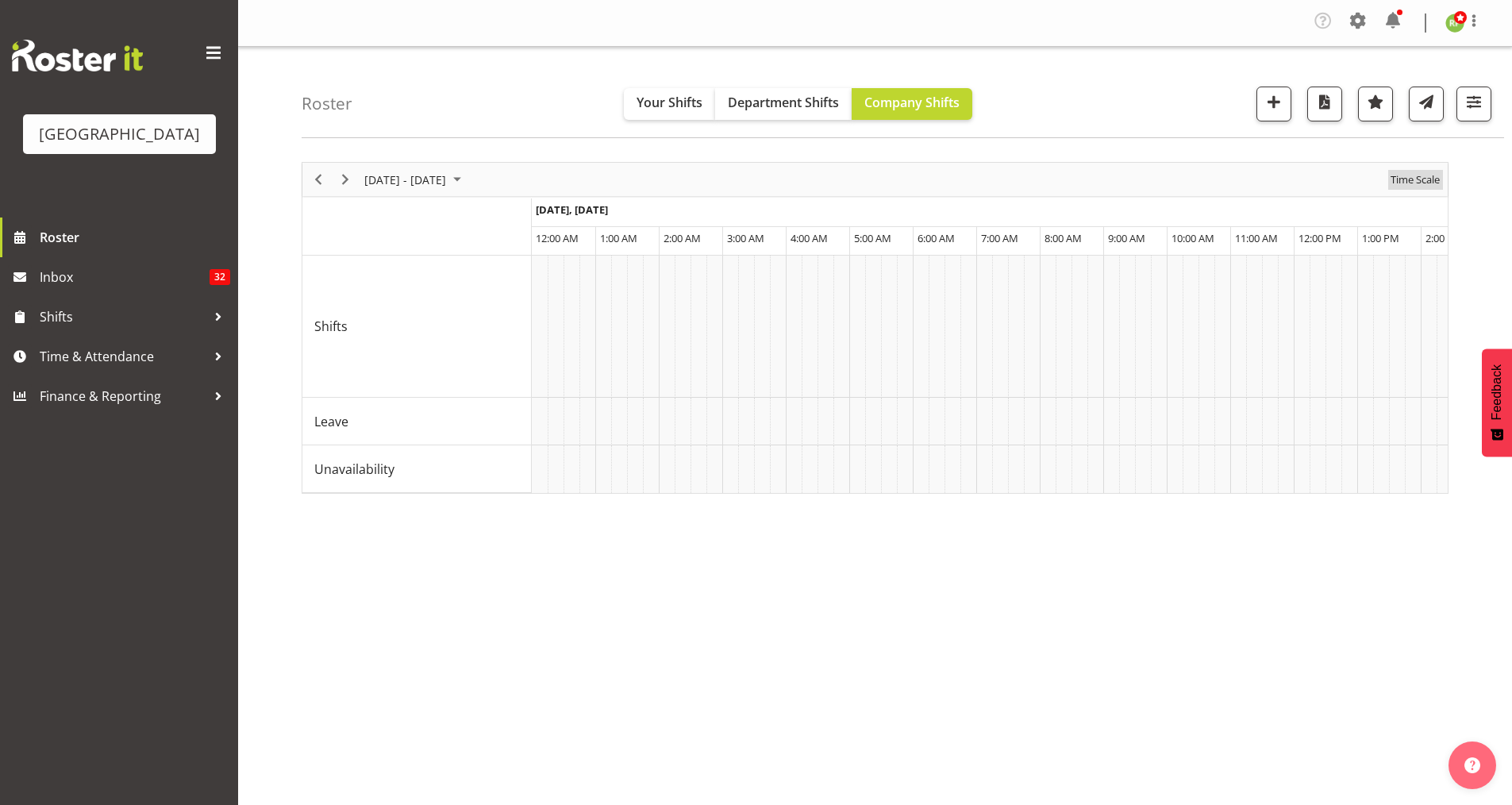
click at [1415, 184] on span "Time Scale" at bounding box center [1415, 179] width 53 height 20
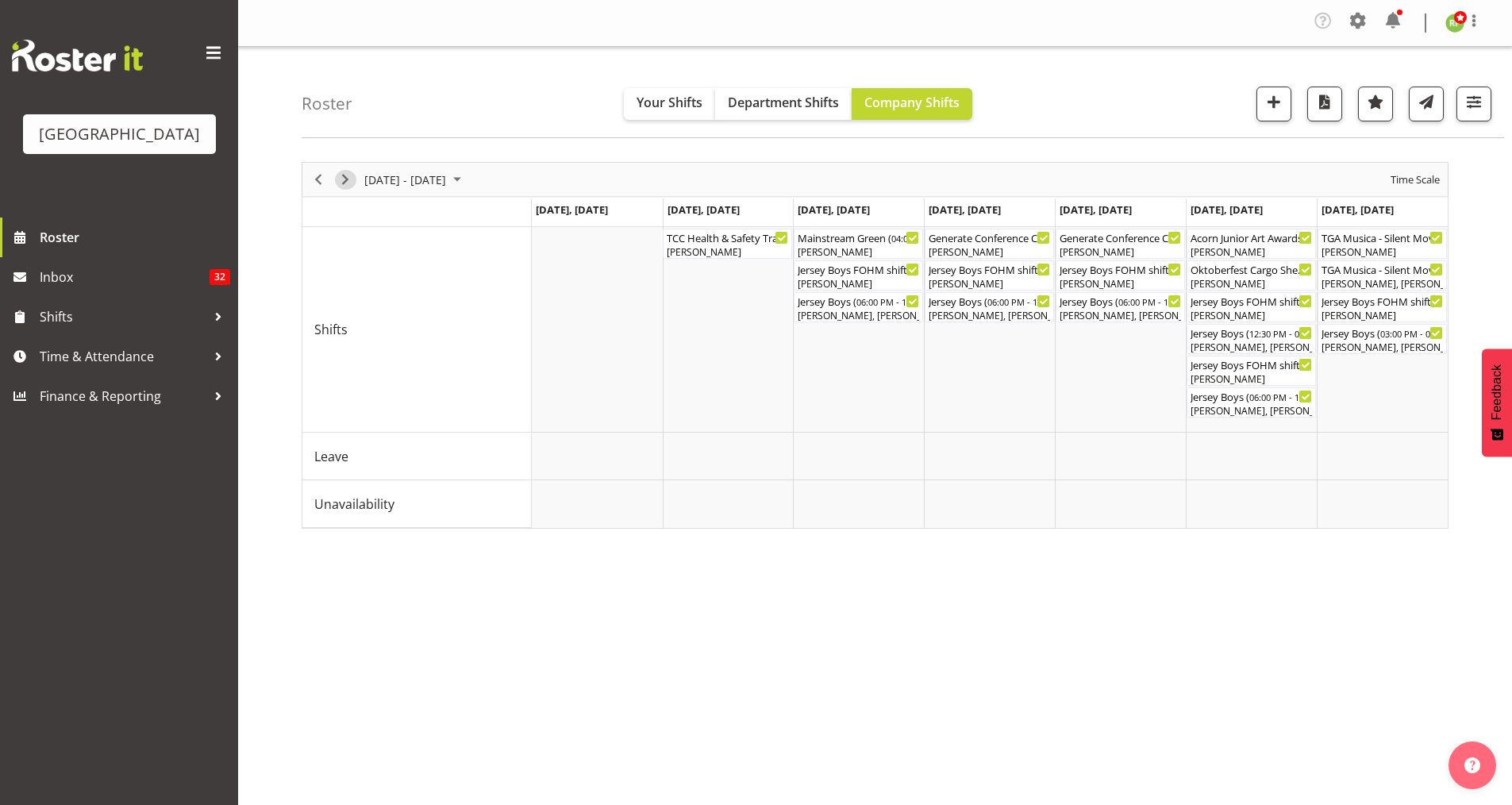
click at [347, 175] on span "Next" at bounding box center [345, 179] width 19 height 20
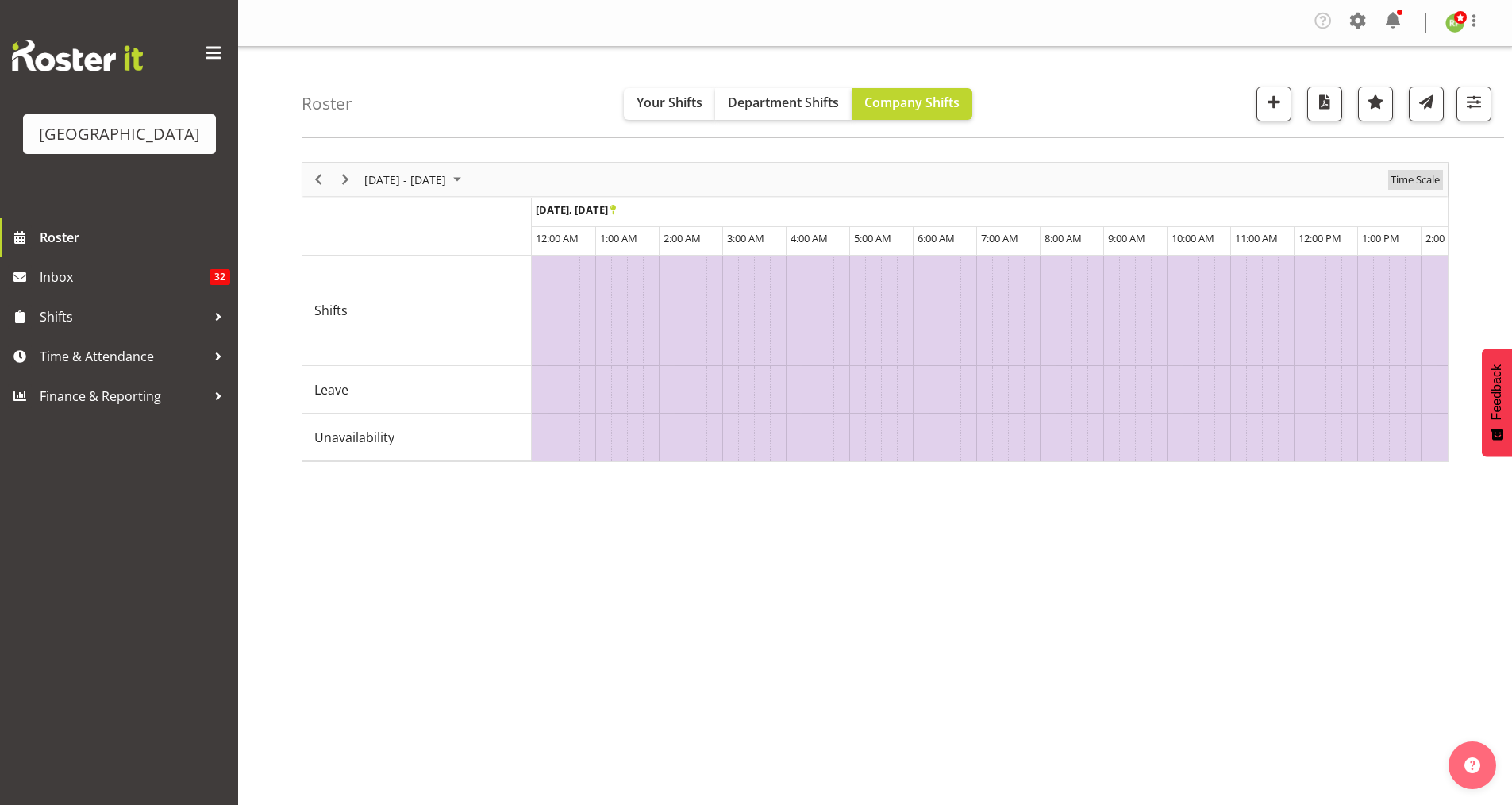
click at [1417, 181] on span "Time Scale" at bounding box center [1415, 179] width 53 height 20
